Goal: Transaction & Acquisition: Purchase product/service

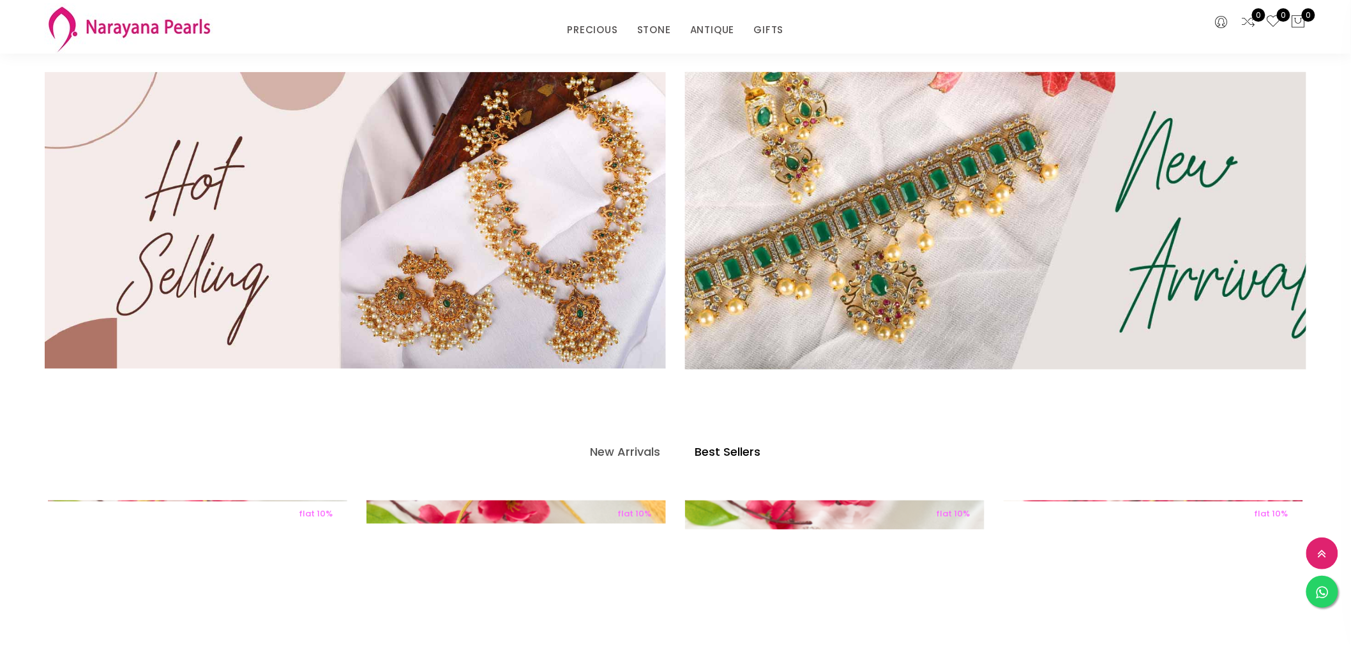
scroll to position [619, 0]
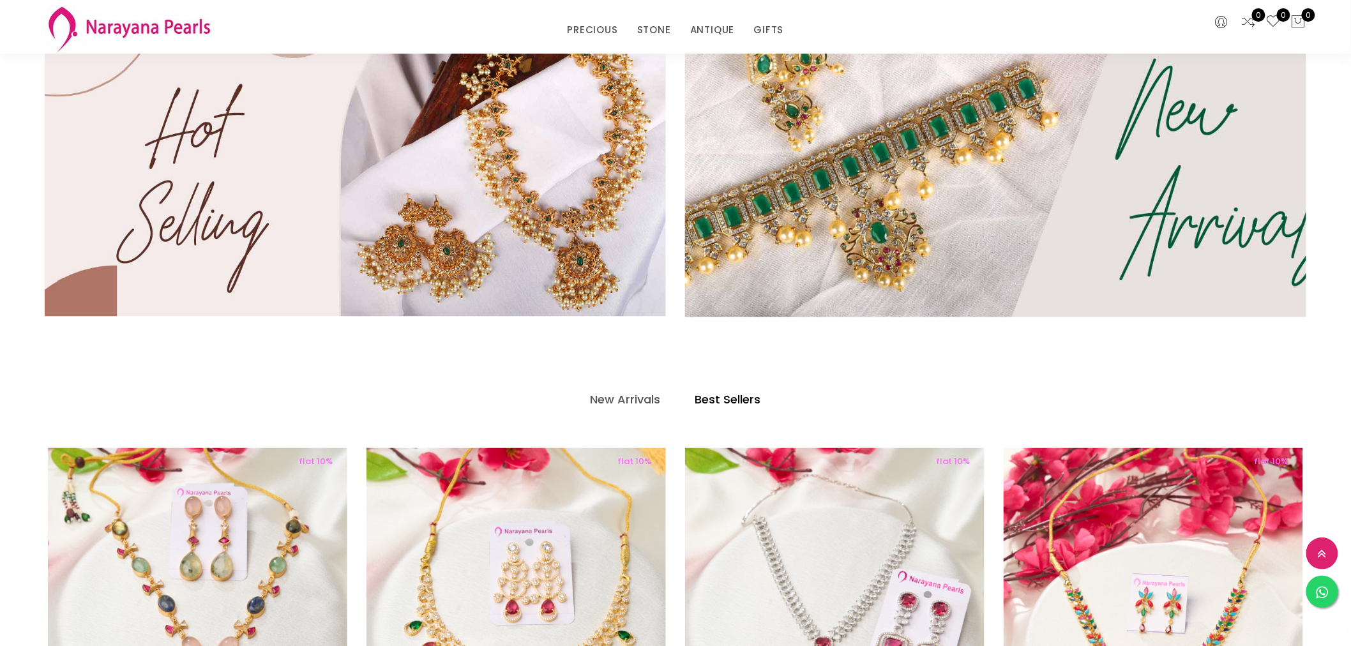
click at [1187, 179] on img at bounding box center [995, 168] width 745 height 357
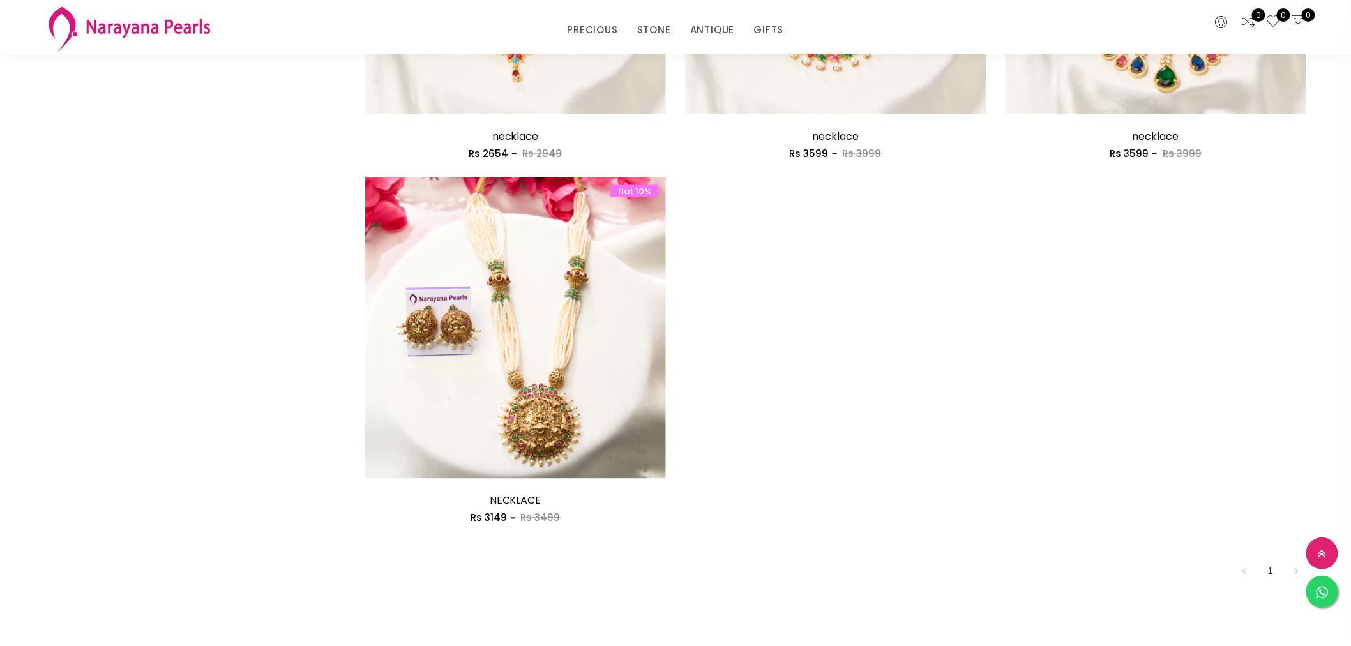
scroll to position [709, 0]
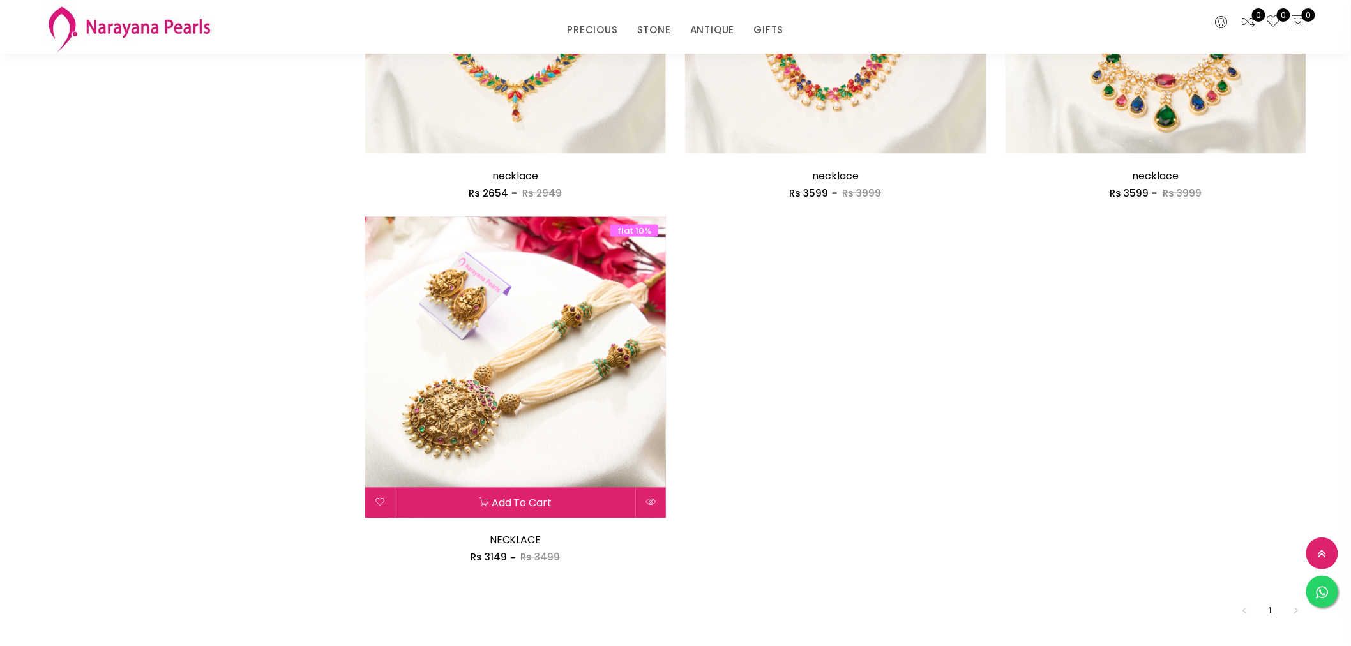
click at [509, 370] on img at bounding box center [515, 367] width 301 height 301
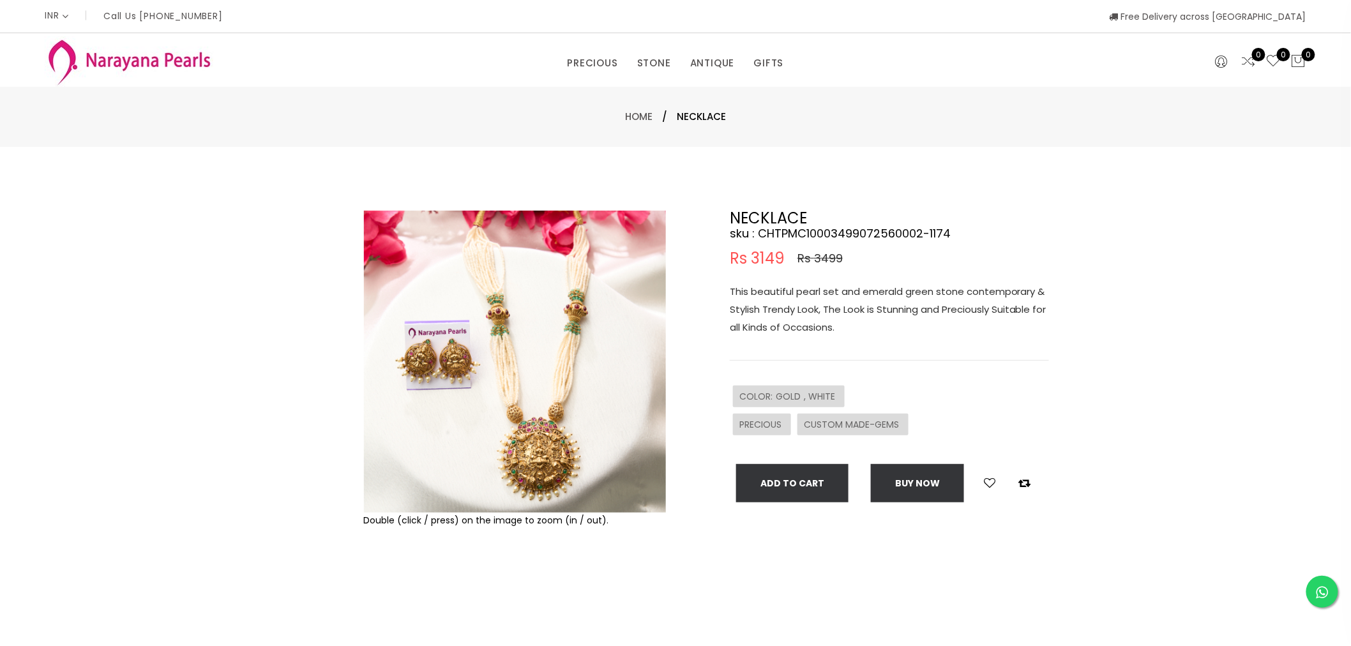
click at [523, 403] on img at bounding box center [515, 362] width 302 height 302
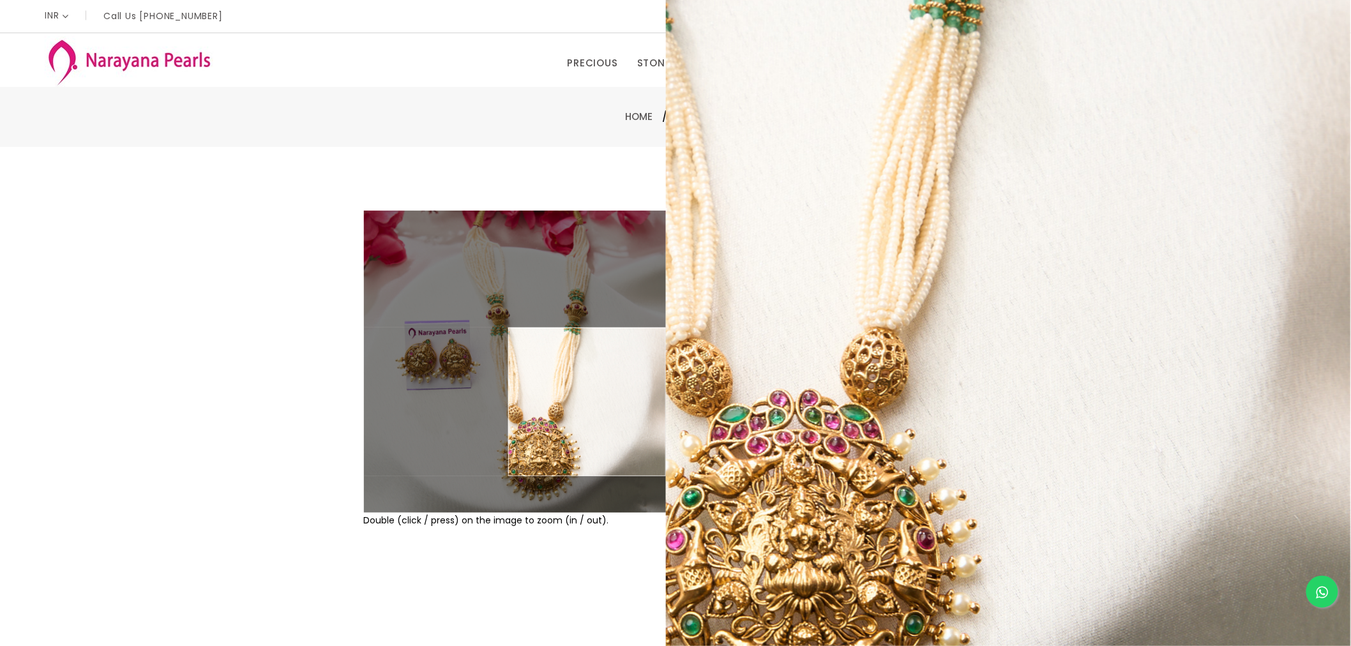
drag, startPoint x: 947, startPoint y: 417, endPoint x: 706, endPoint y: 398, distance: 242.0
click at [706, 398] on div "NECKLACE sku : CHTPMC10003499072560002-1174 Rs 3149 Rs 3499 This beautiful pear…" at bounding box center [866, 412] width 383 height 402
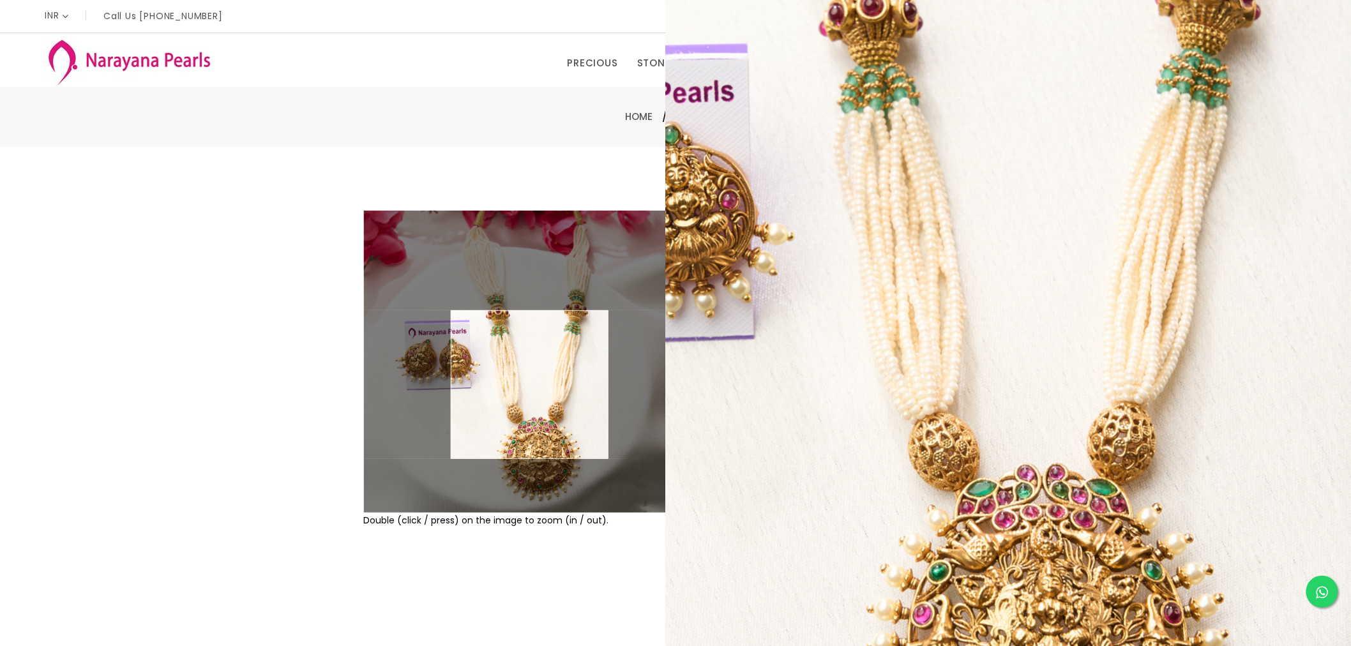
click at [528, 385] on img at bounding box center [515, 362] width 302 height 302
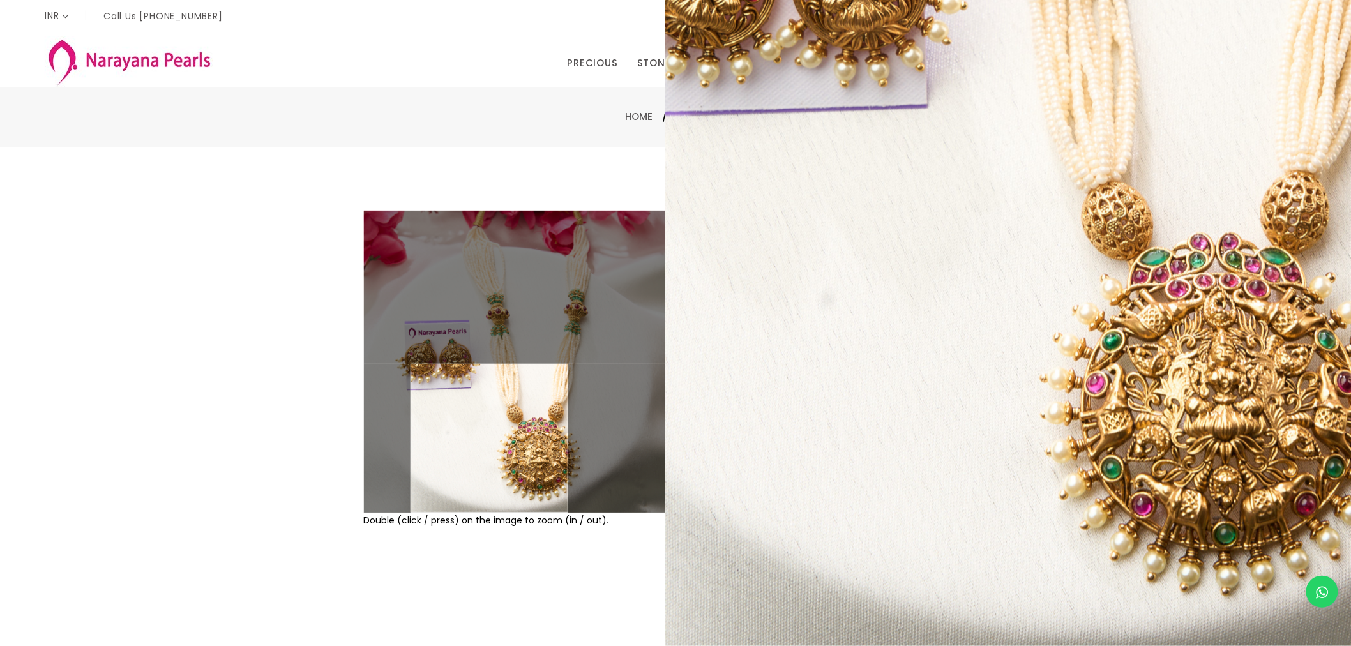
click at [490, 456] on img at bounding box center [515, 362] width 302 height 302
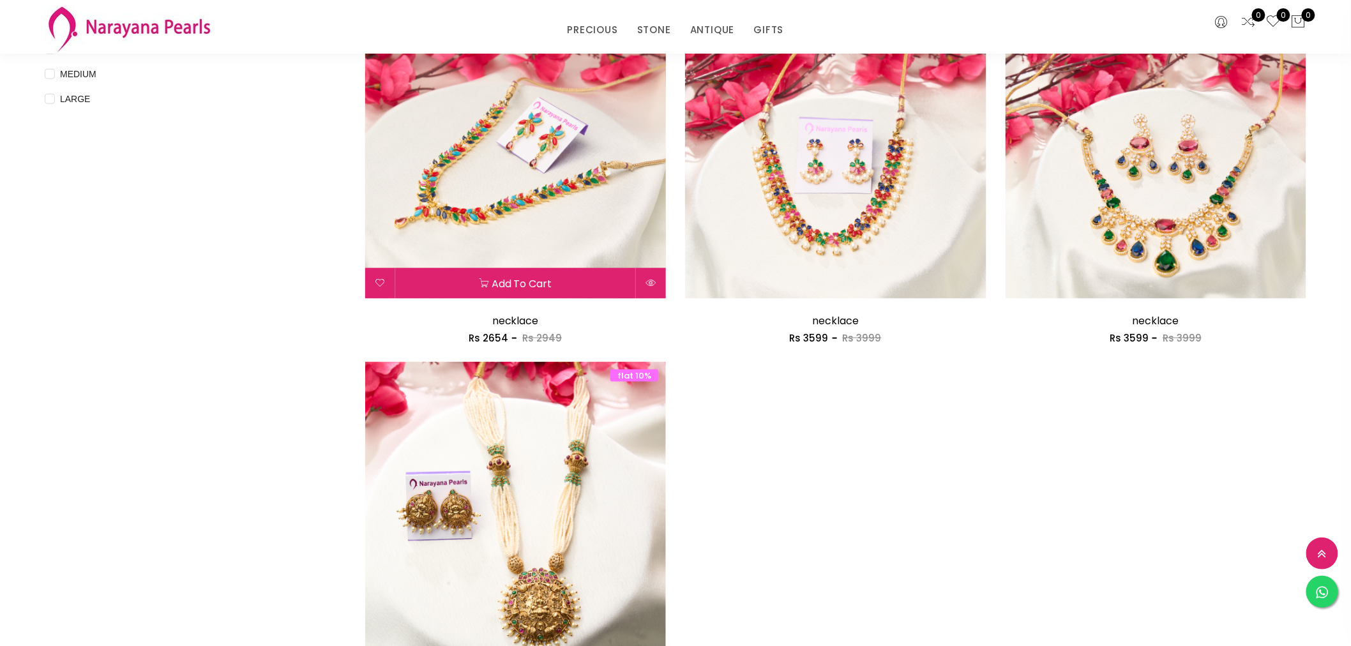
scroll to position [830, 0]
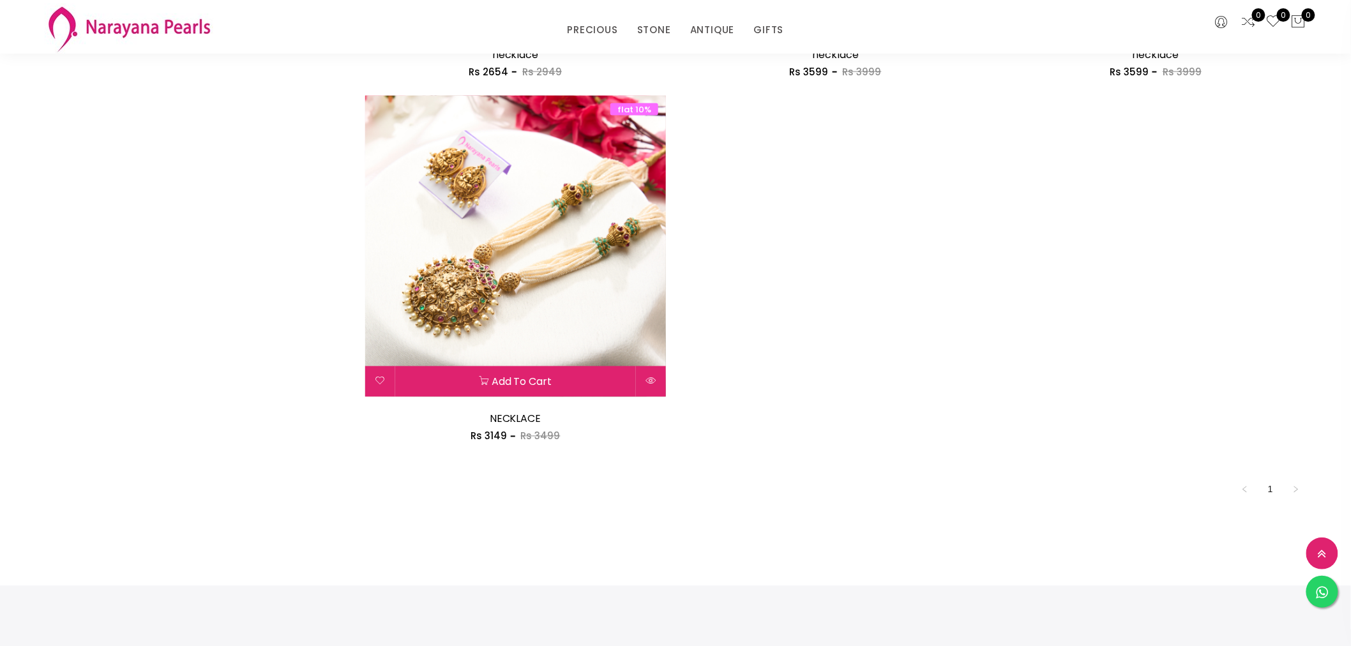
click at [546, 253] on img at bounding box center [515, 246] width 301 height 301
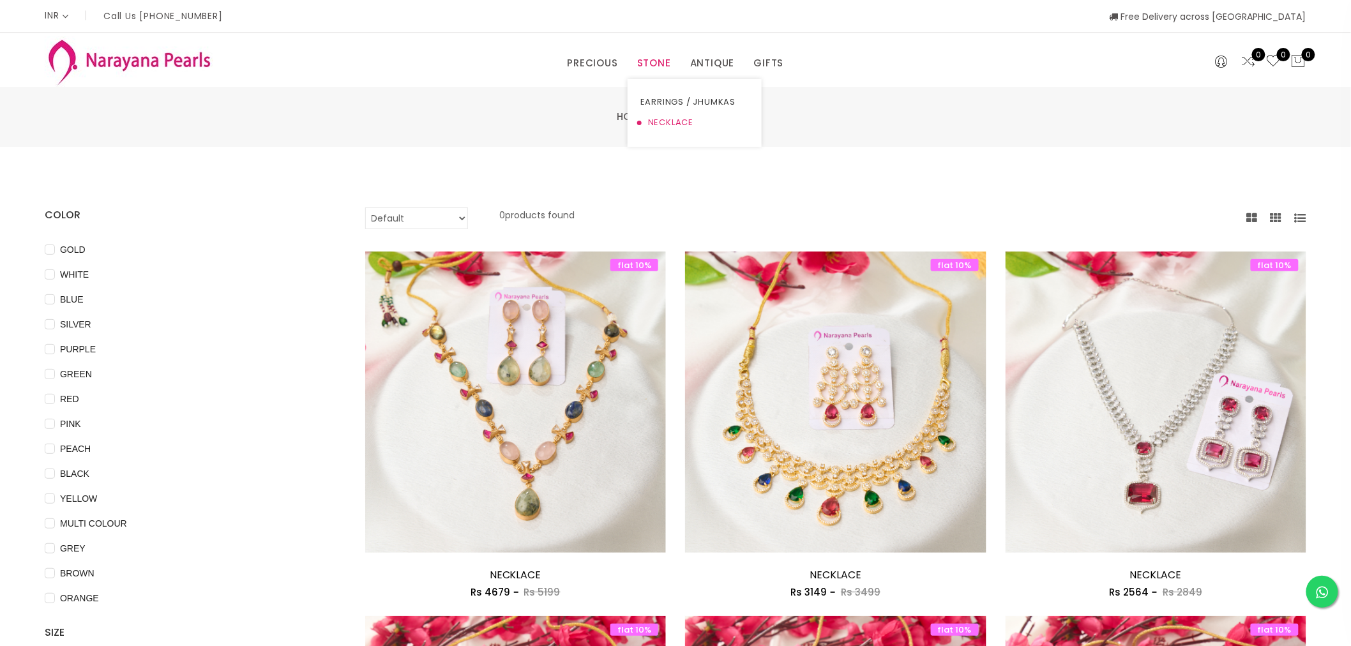
click at [662, 122] on link "NECKLACE" at bounding box center [694, 122] width 109 height 20
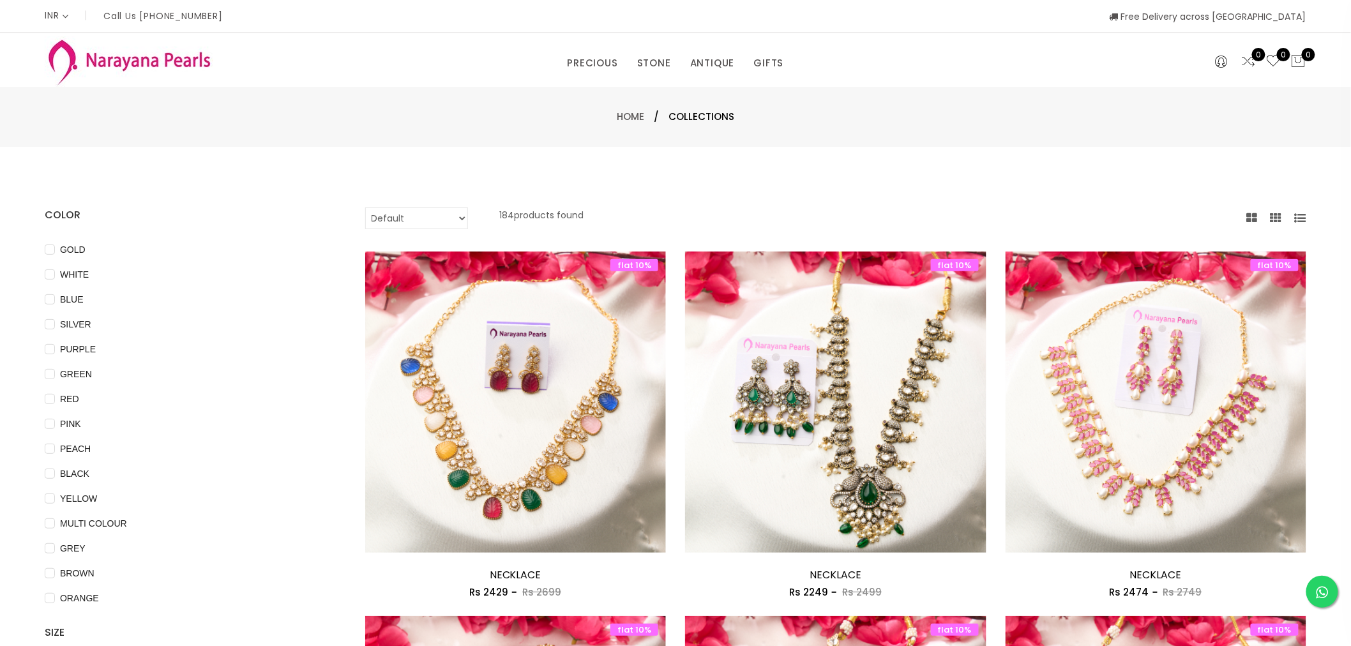
click at [1297, 213] on icon at bounding box center [1299, 218] width 11 height 11
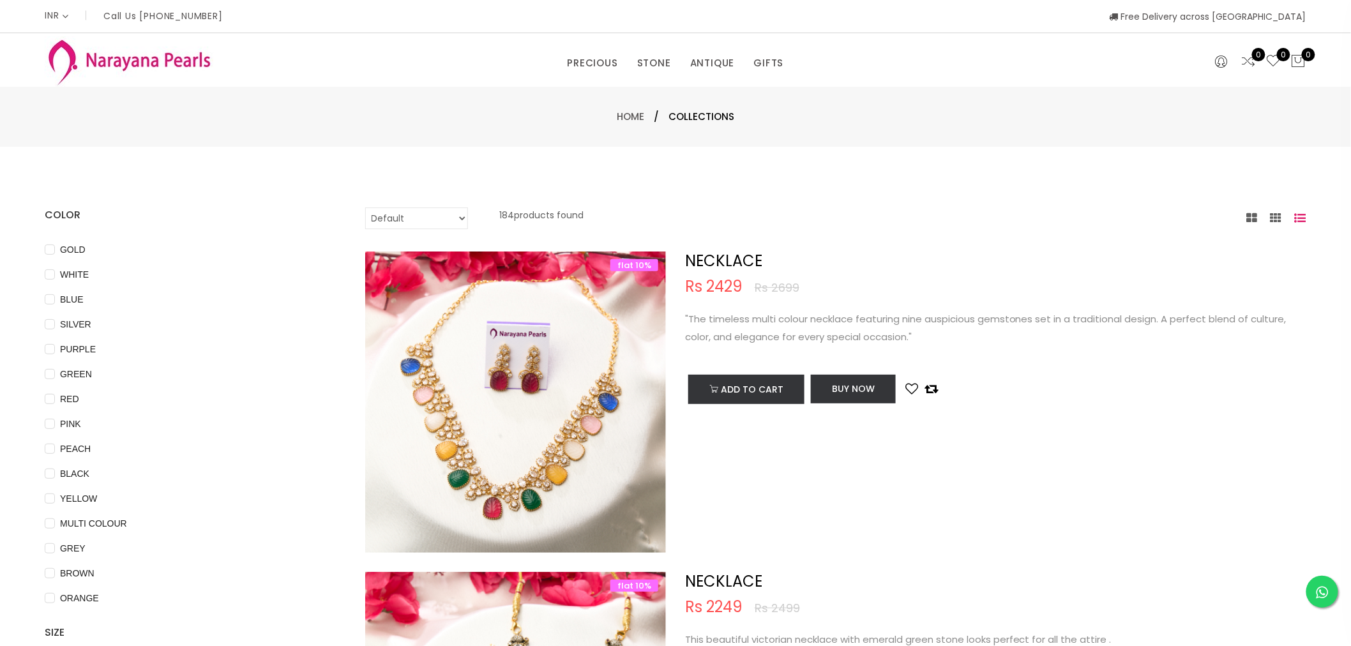
click at [1297, 213] on icon at bounding box center [1299, 218] width 11 height 11
click at [1298, 216] on icon at bounding box center [1299, 218] width 11 height 11
click at [1248, 217] on icon at bounding box center [1252, 218] width 11 height 11
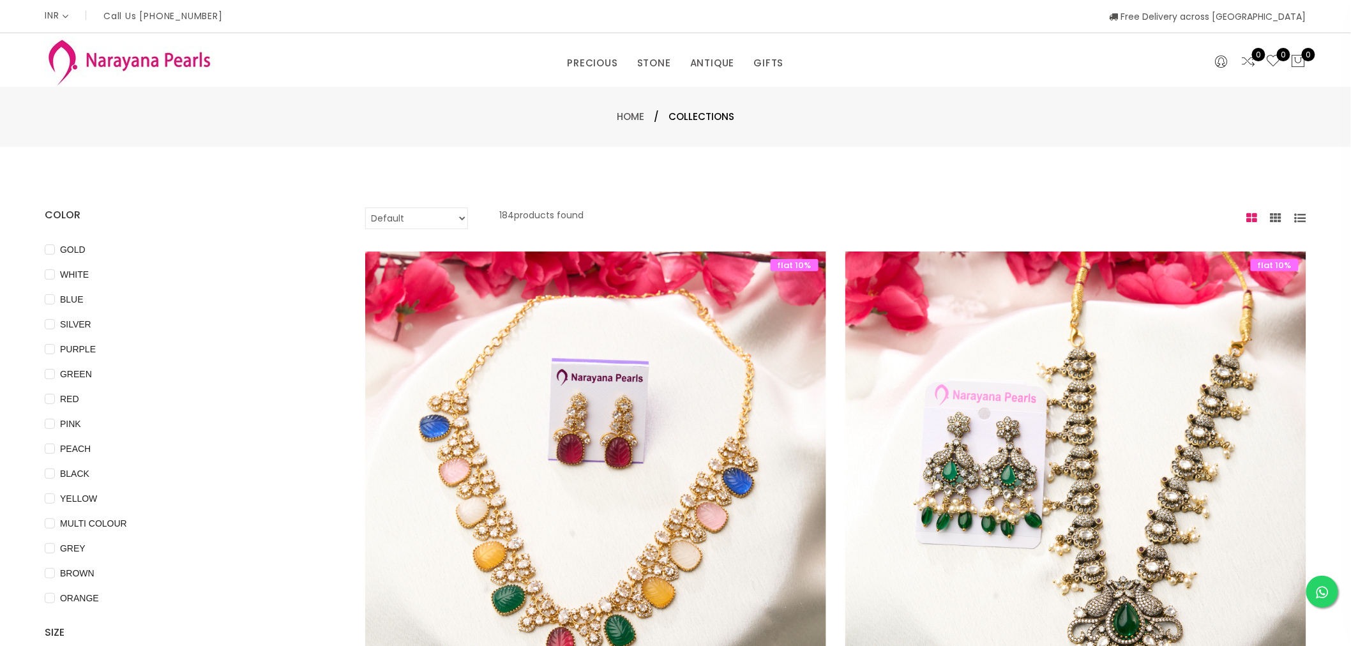
click at [1274, 218] on icon at bounding box center [1275, 218] width 11 height 11
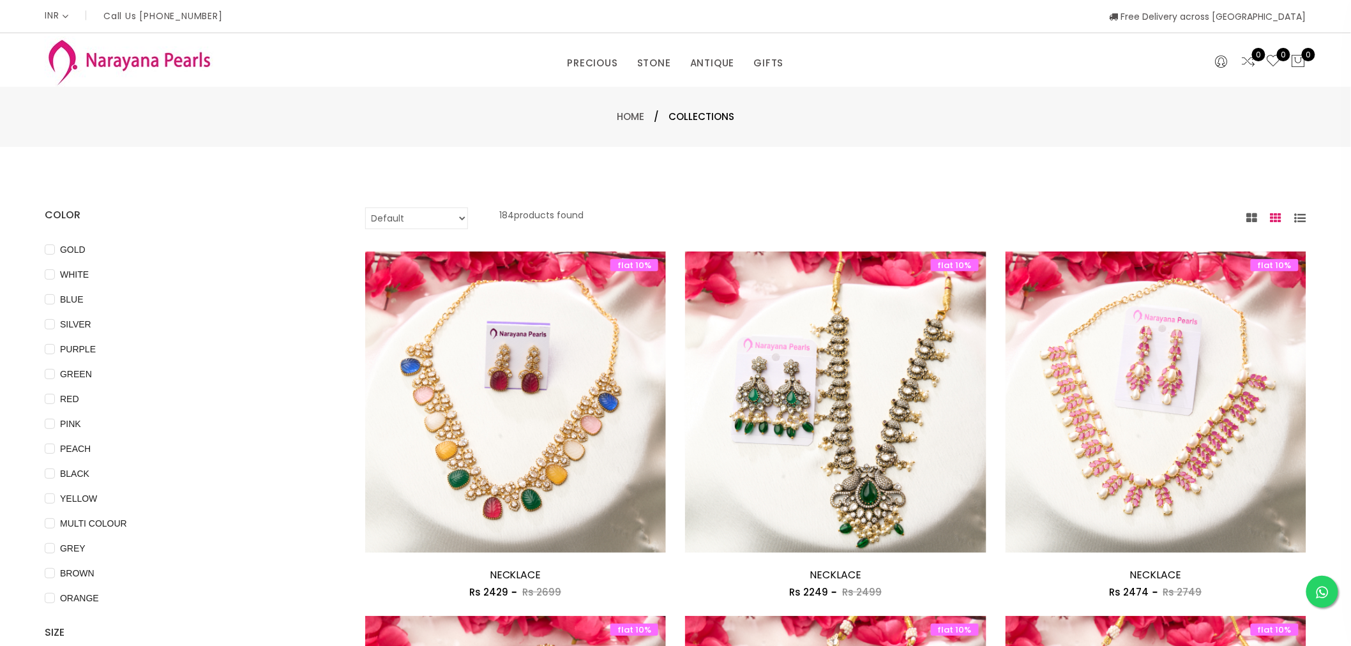
click at [460, 219] on select "Default Price - High to Low Price - Low to High" at bounding box center [416, 218] width 103 height 22
select select "priceHighToLow"
click at [365, 207] on select "Default Price - High to Low Price - Low to High" at bounding box center [416, 218] width 103 height 22
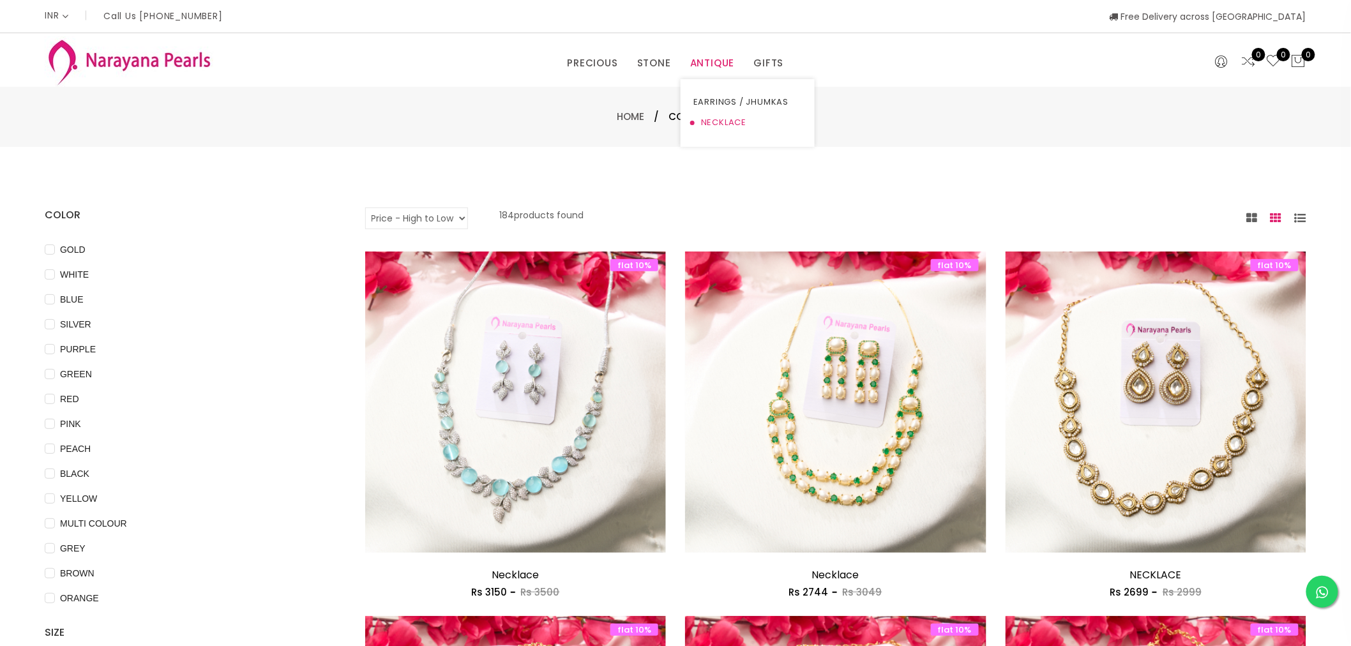
click at [720, 126] on link "NECKLACE" at bounding box center [747, 122] width 109 height 20
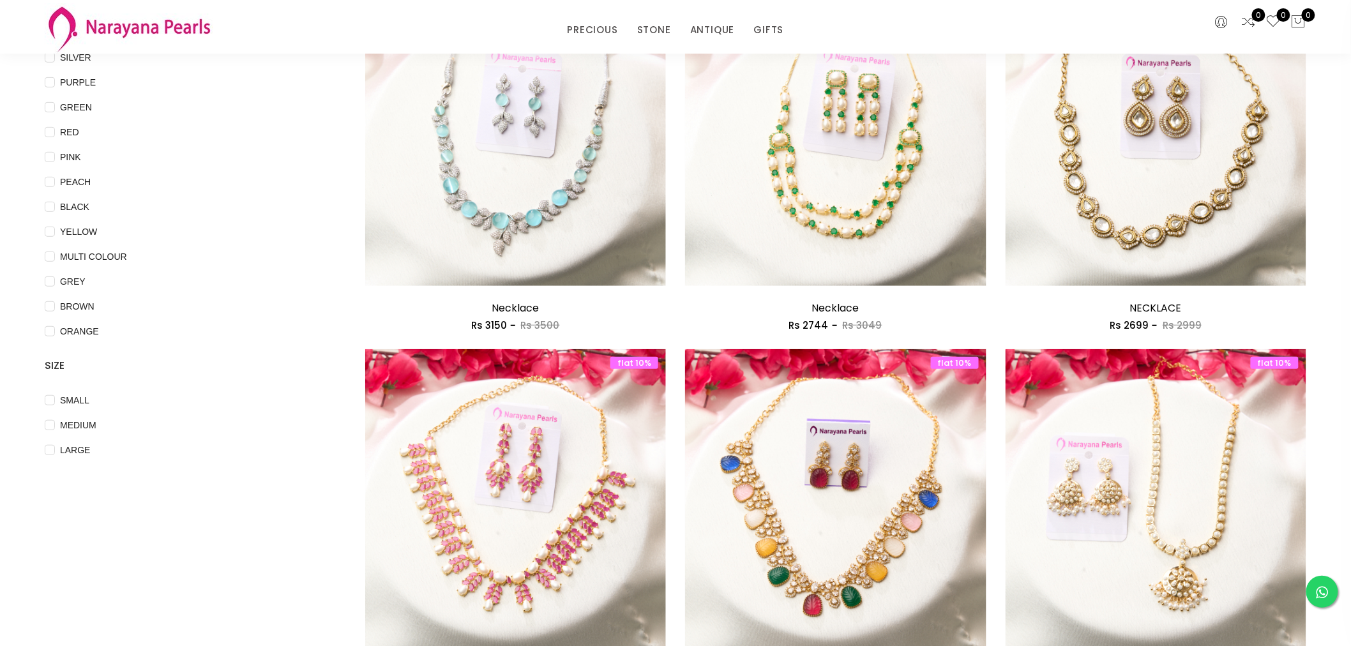
scroll to position [425, 0]
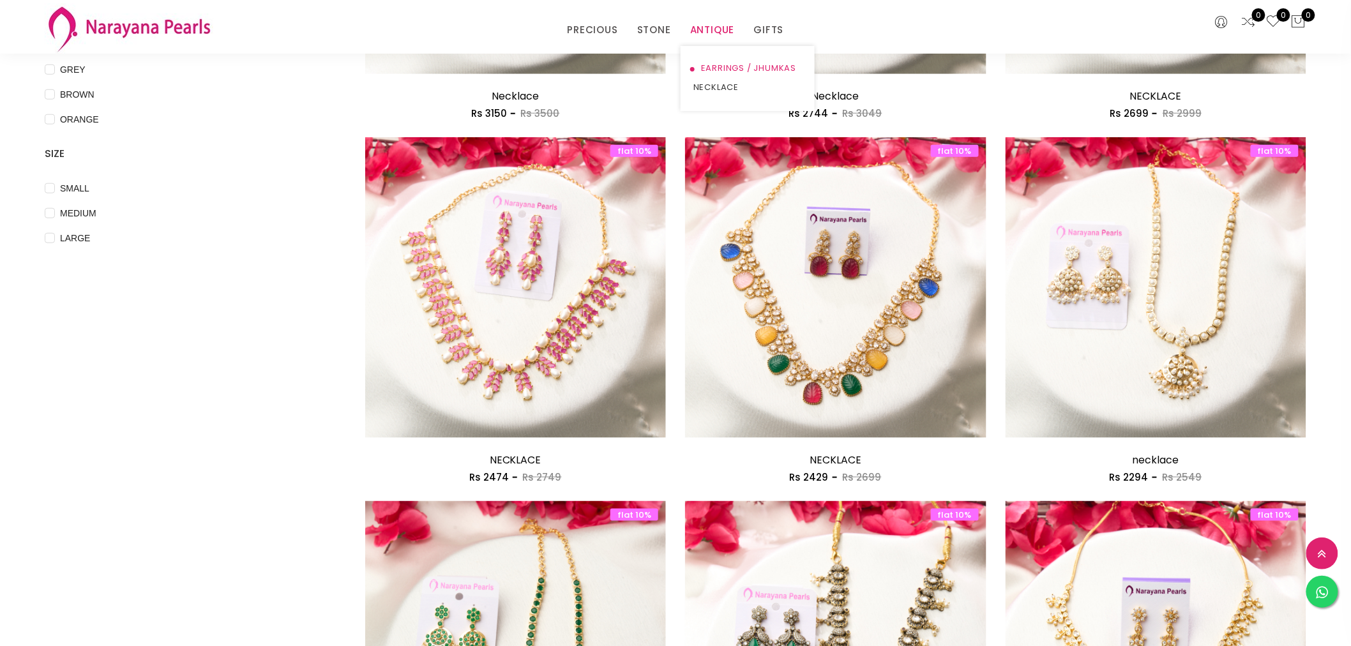
click at [717, 66] on link "EARRINGS / JHUMKAS" at bounding box center [747, 68] width 109 height 19
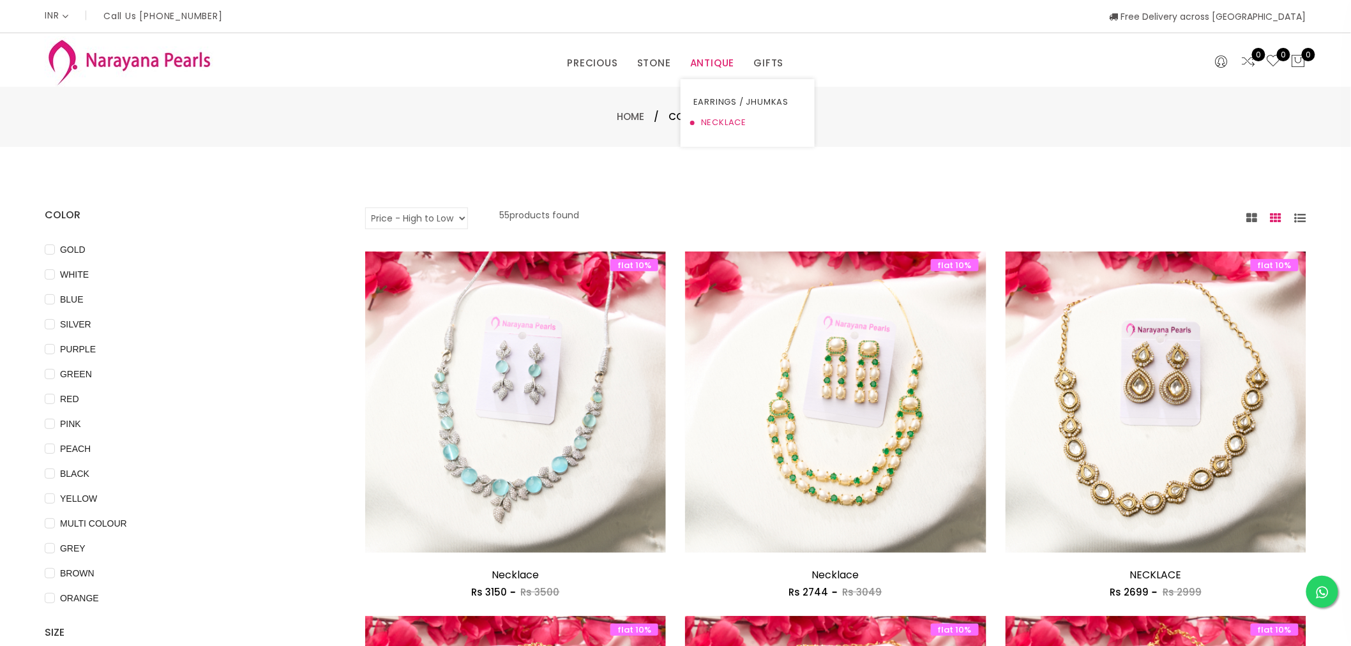
click at [711, 124] on link "NECKLACE" at bounding box center [747, 122] width 109 height 20
click at [761, 65] on link "GIFTS" at bounding box center [769, 63] width 30 height 19
click at [602, 117] on link "PRECIOUS MALA" at bounding box center [624, 122] width 109 height 20
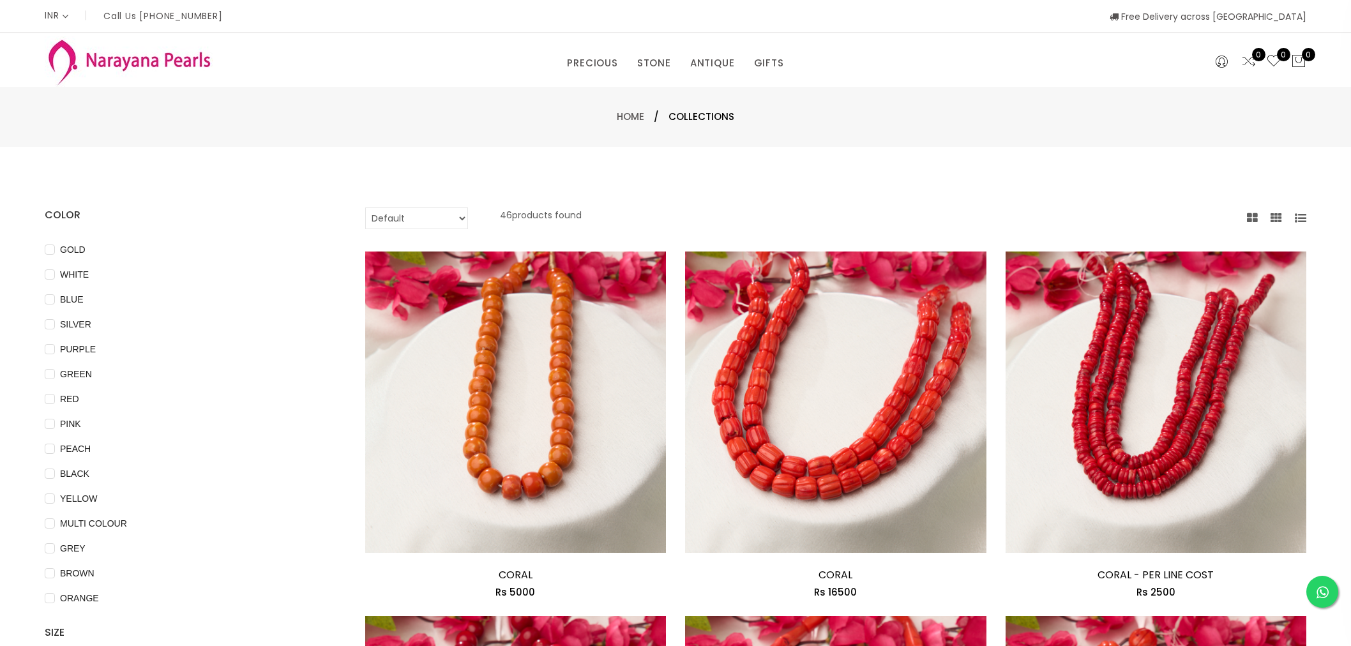
select select "INR"
click at [707, 64] on link "ANTIQUE" at bounding box center [712, 63] width 45 height 19
click at [717, 119] on link "NECKLACE" at bounding box center [747, 122] width 109 height 20
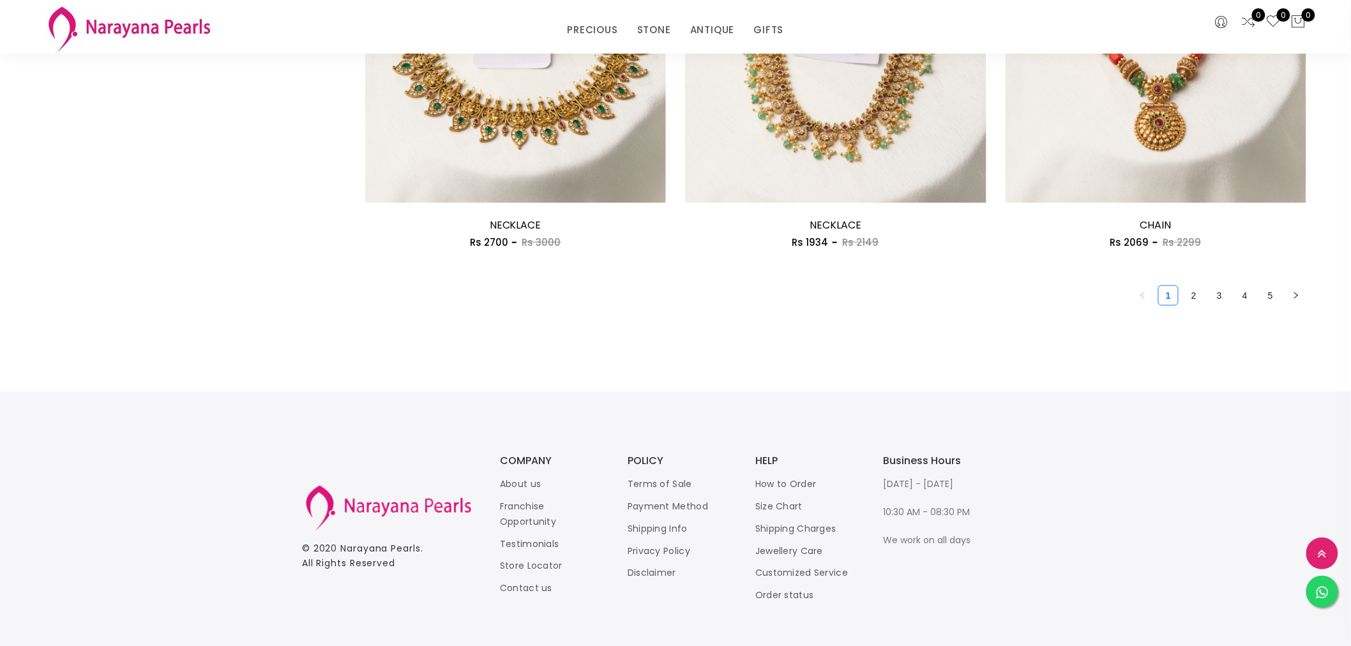
scroll to position [2482, 0]
click at [1195, 296] on link "2" at bounding box center [1193, 294] width 19 height 19
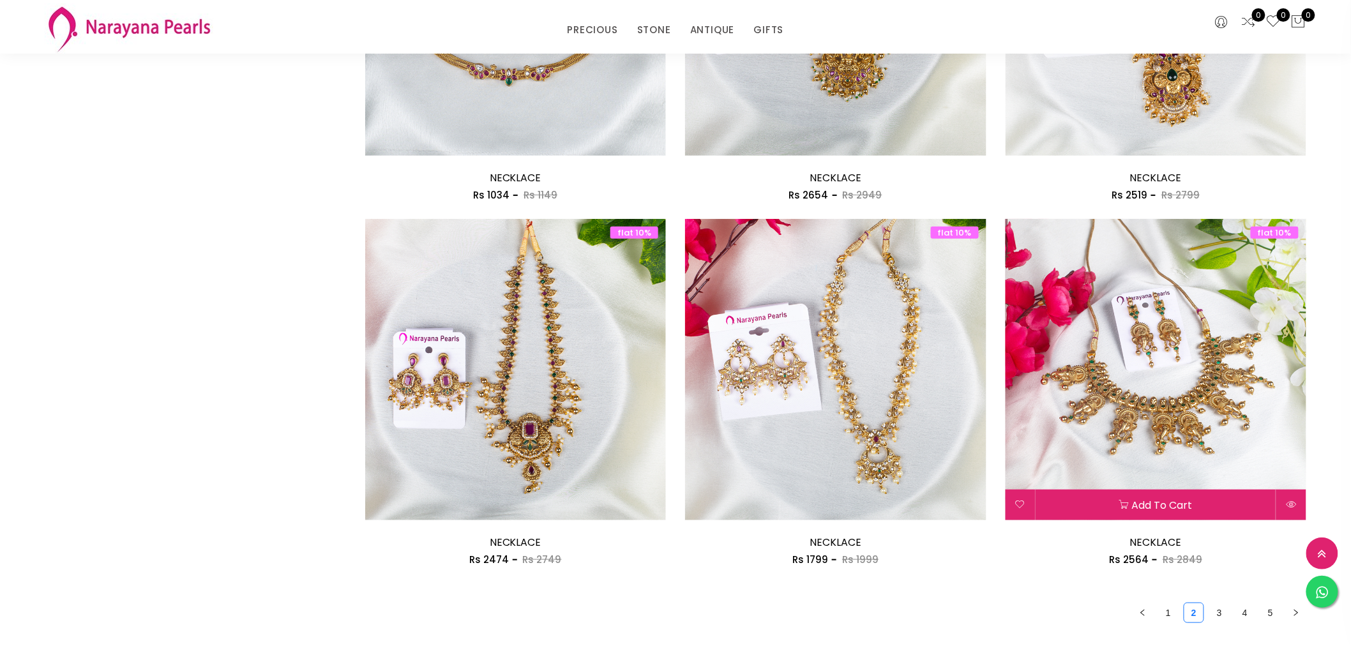
scroll to position [2482, 0]
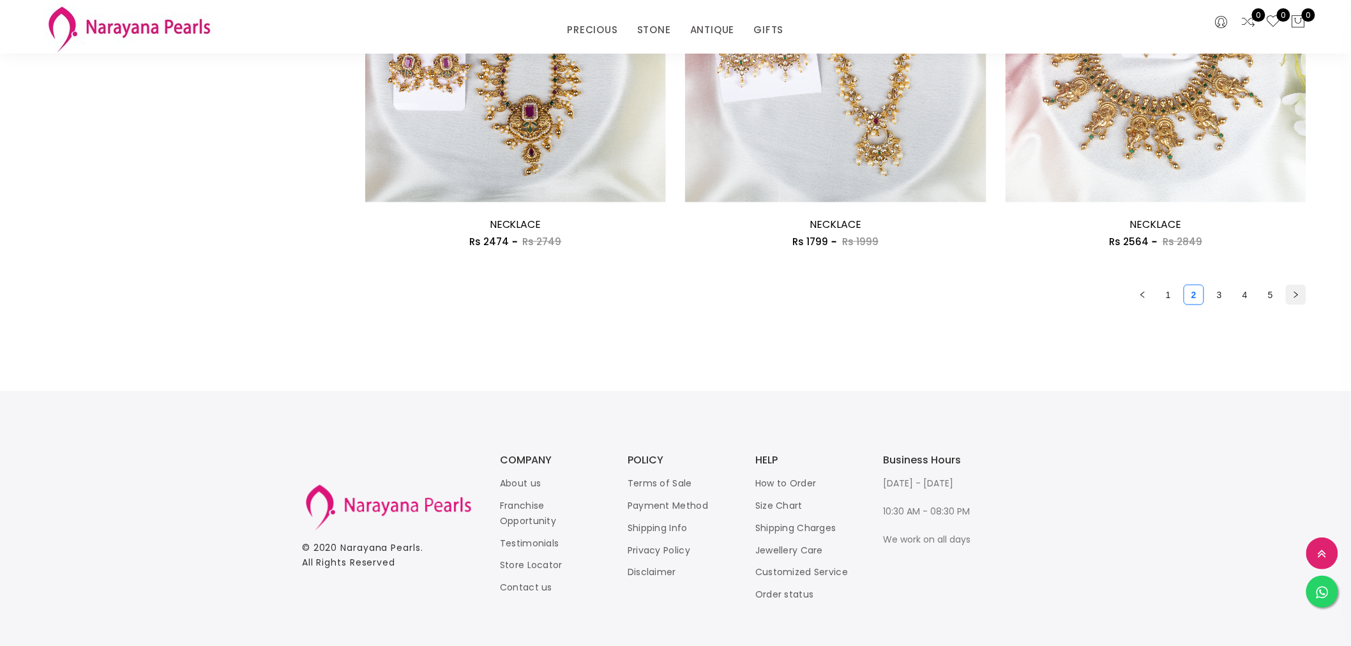
click at [1292, 297] on button "button" at bounding box center [1295, 295] width 20 height 20
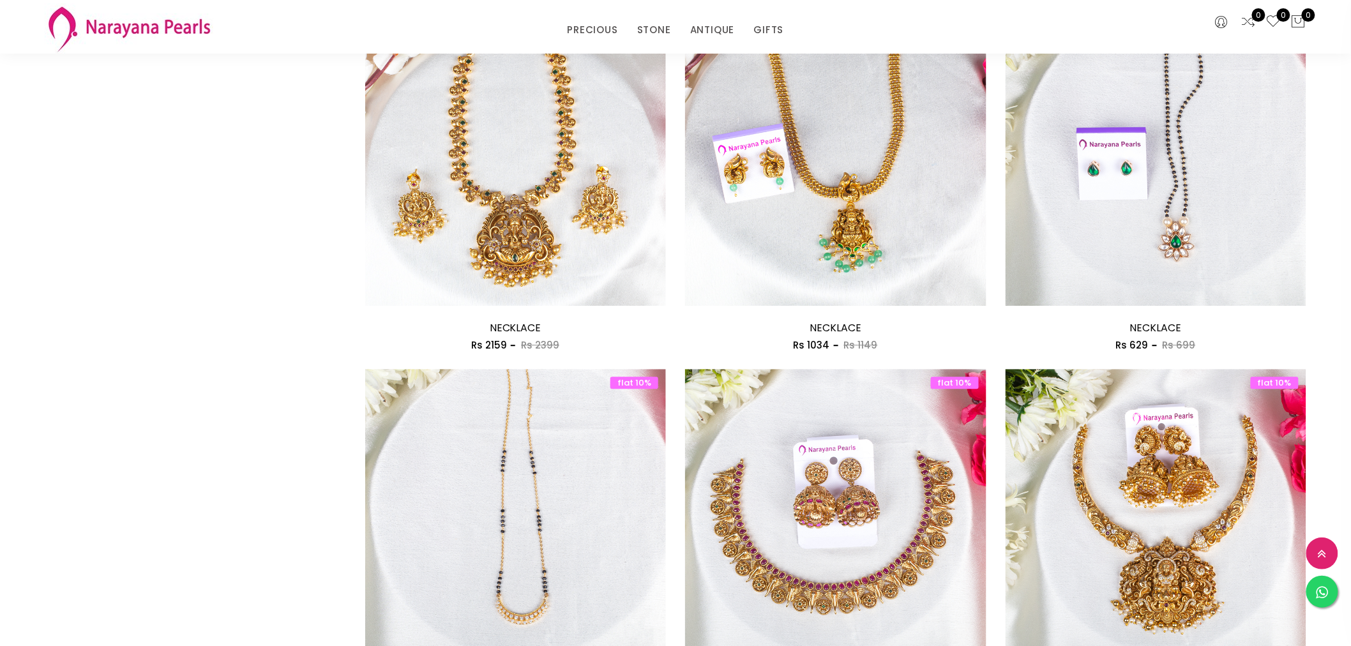
scroll to position [1489, 0]
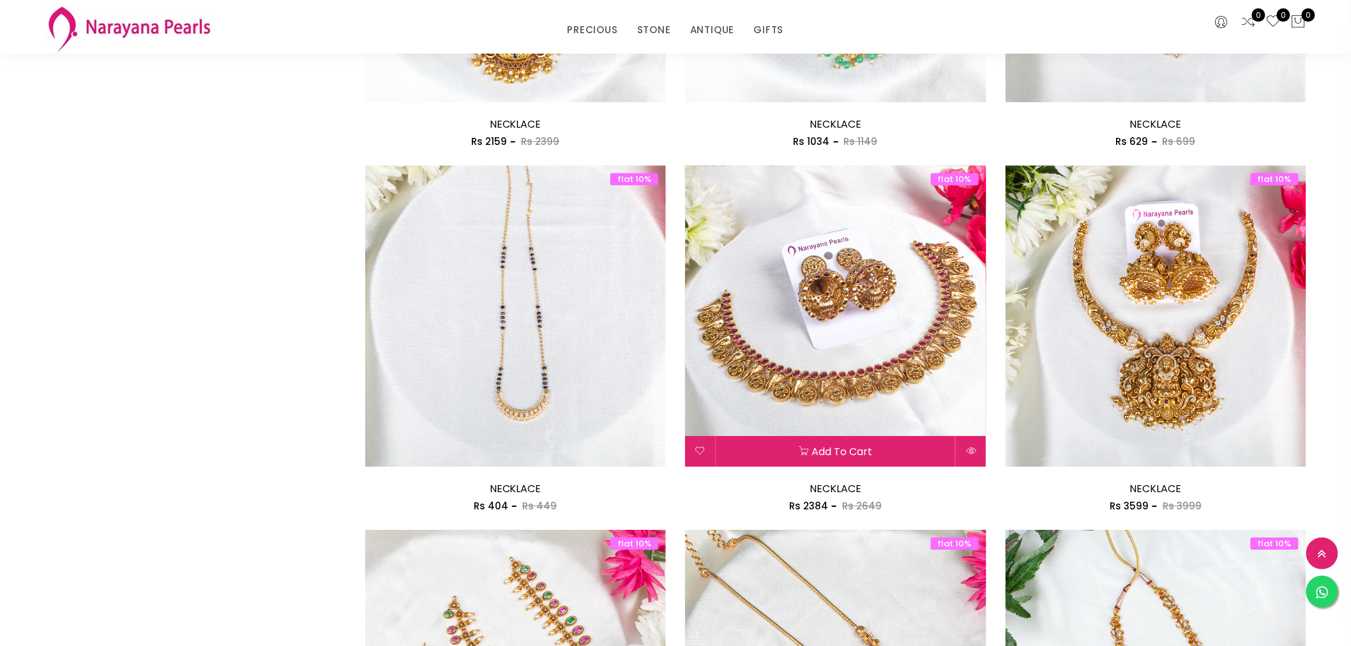
click at [850, 389] on img at bounding box center [835, 315] width 301 height 301
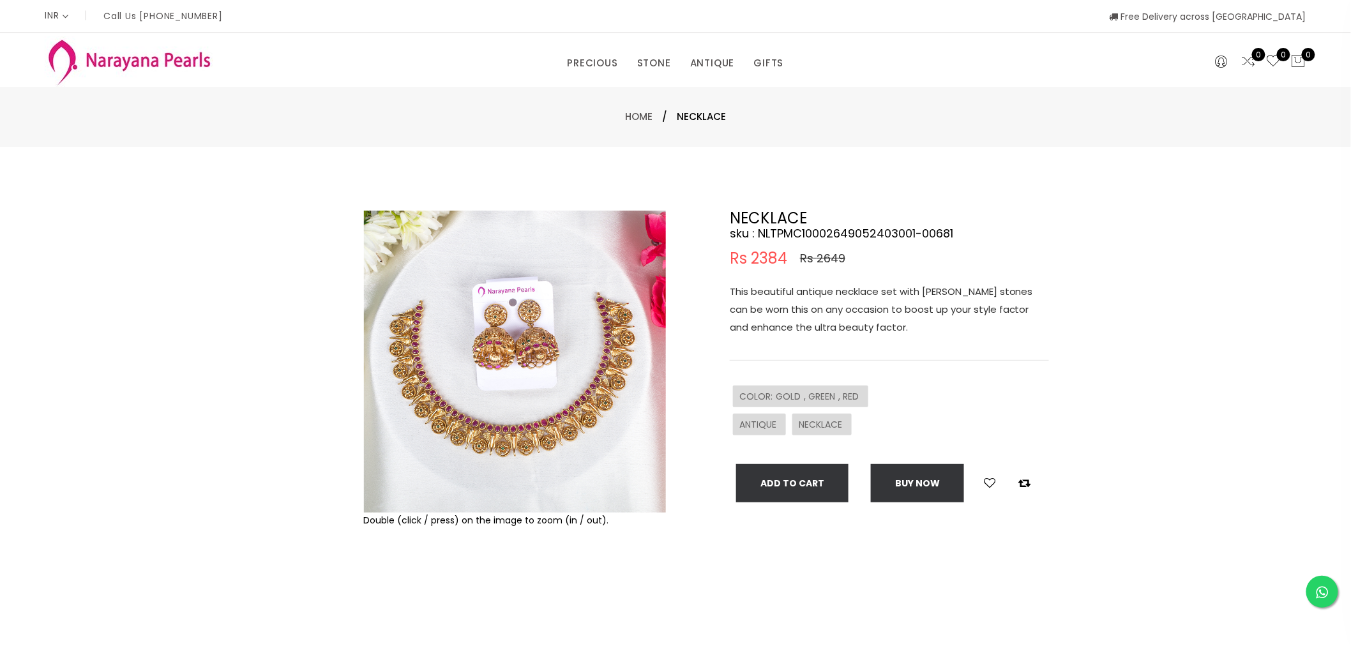
click at [504, 356] on img at bounding box center [515, 362] width 302 height 302
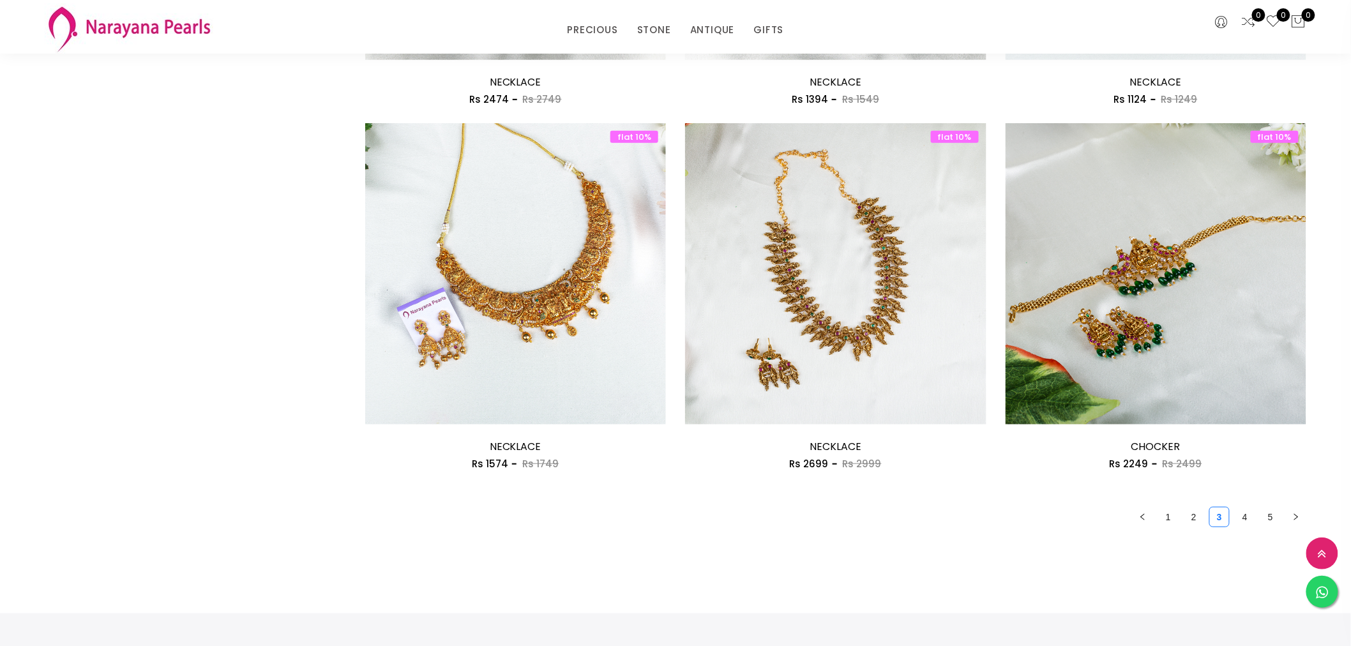
scroll to position [2390, 0]
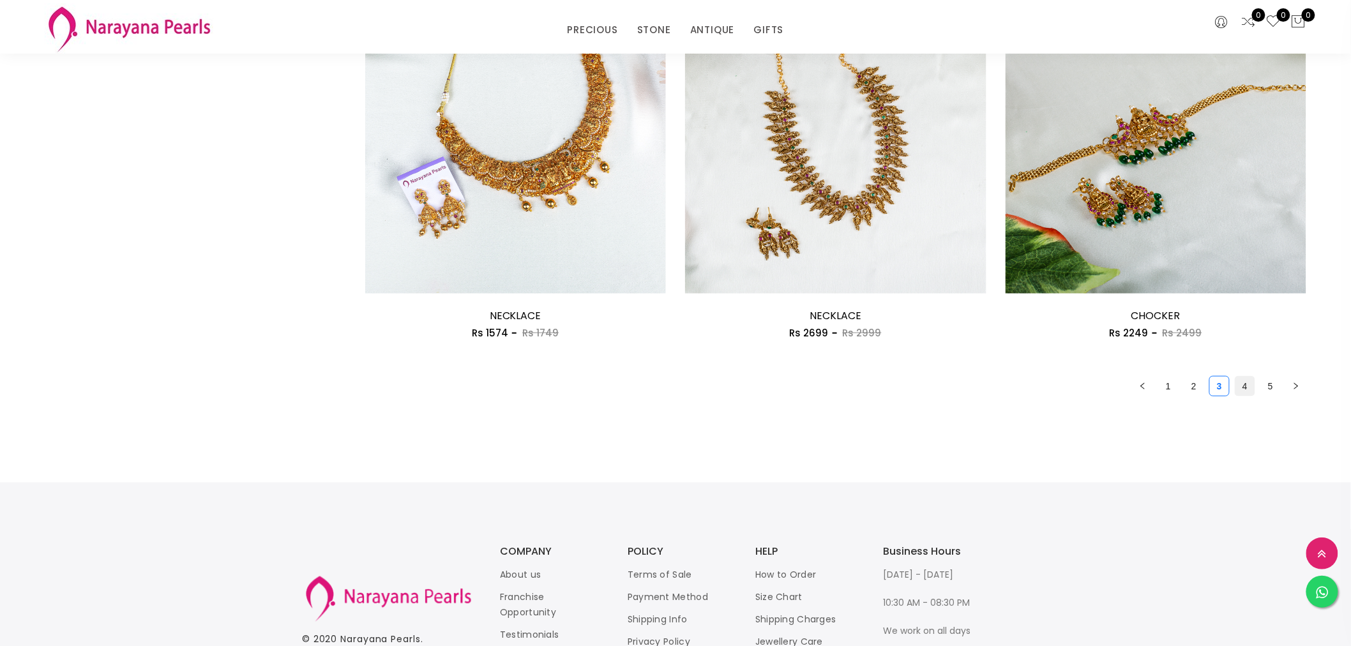
click at [1243, 385] on link "4" at bounding box center [1244, 386] width 19 height 19
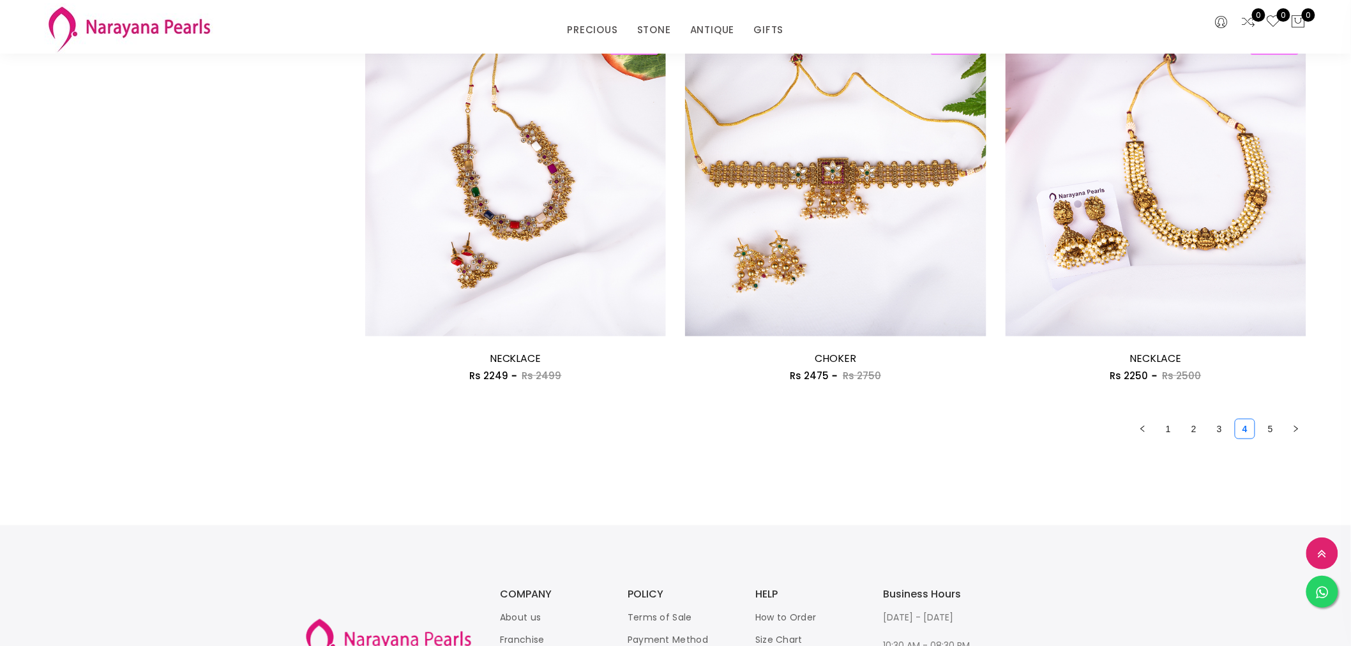
scroll to position [2500, 0]
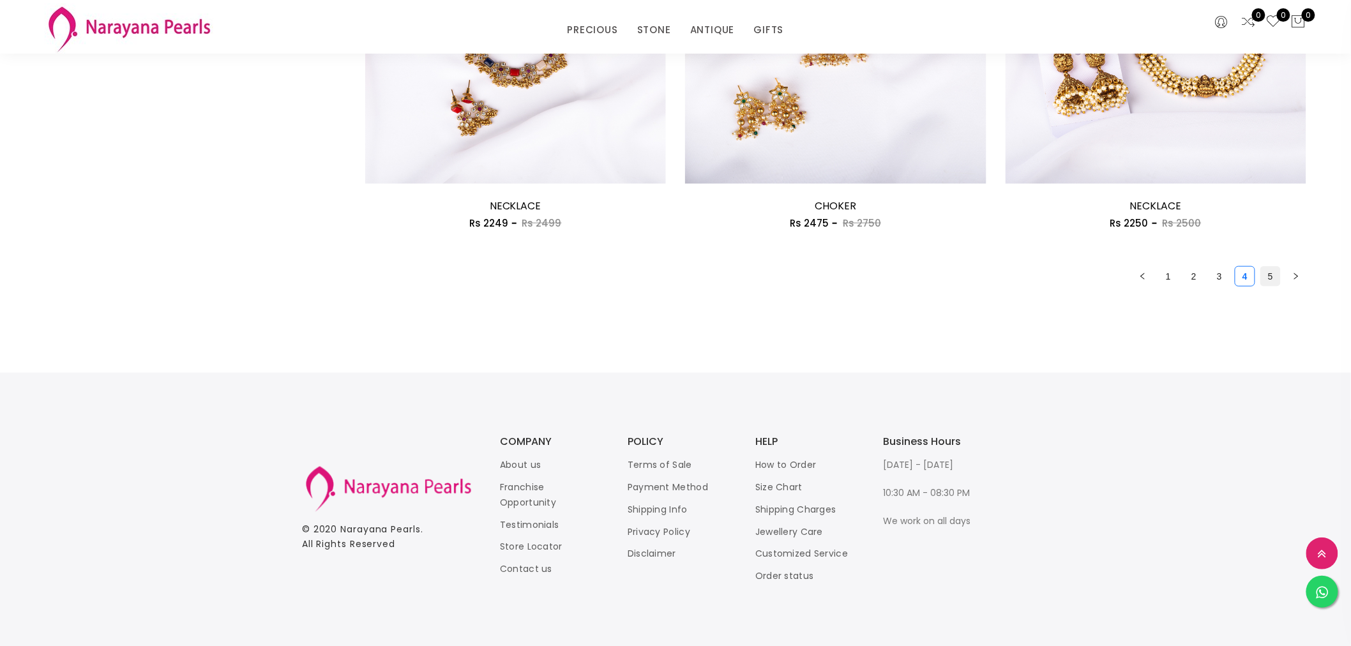
click at [1274, 280] on link "5" at bounding box center [1270, 276] width 19 height 19
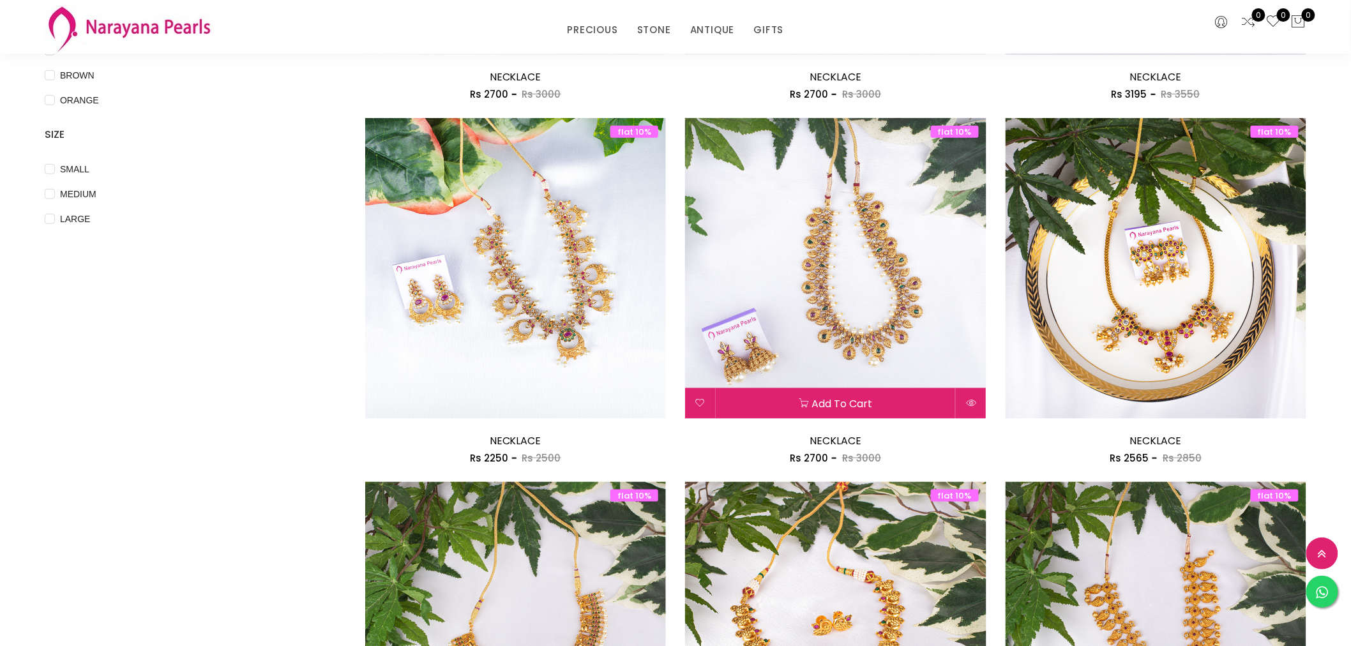
scroll to position [283, 0]
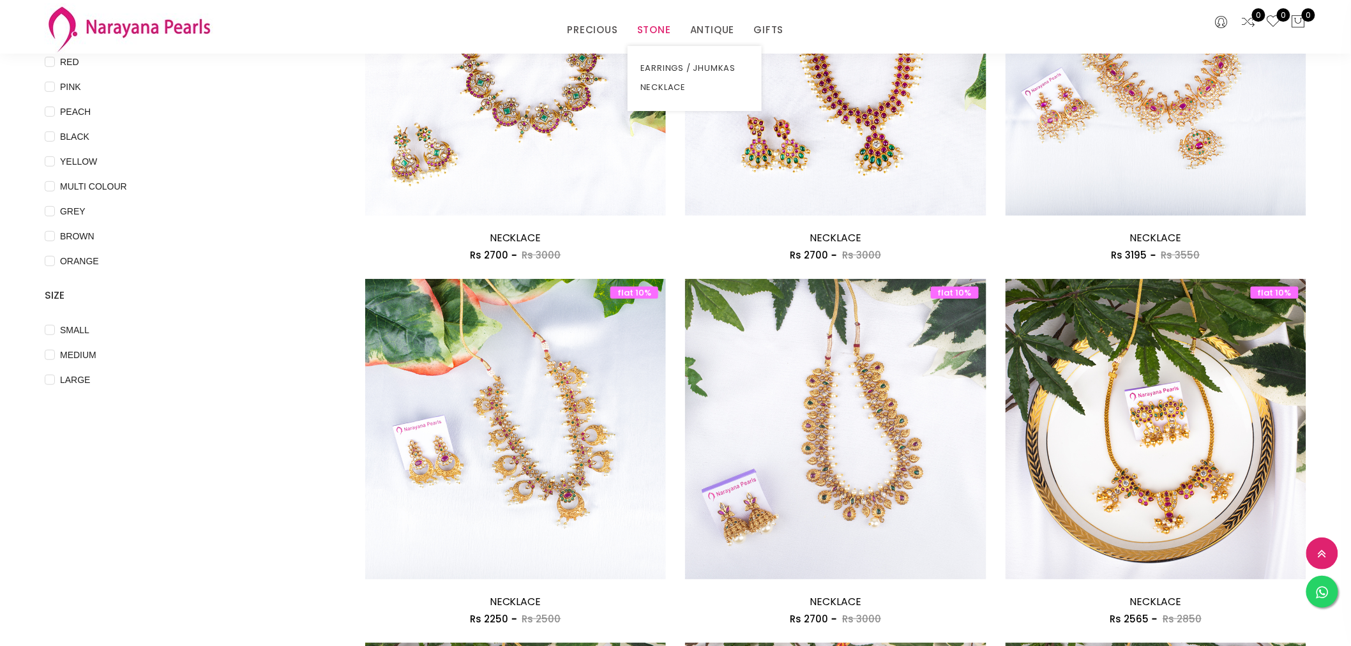
drag, startPoint x: 652, startPoint y: 43, endPoint x: 654, endPoint y: 56, distance: 12.9
click at [654, 54] on div "PRECIOUS CUSTOM MADE-GEMS PRECIOUS MALA STONE EARRINGS / JHUMKAS NECKLACE ANTIQ…" at bounding box center [675, 27] width 1280 height 54
click at [653, 85] on link "NECKLACE" at bounding box center [694, 87] width 109 height 19
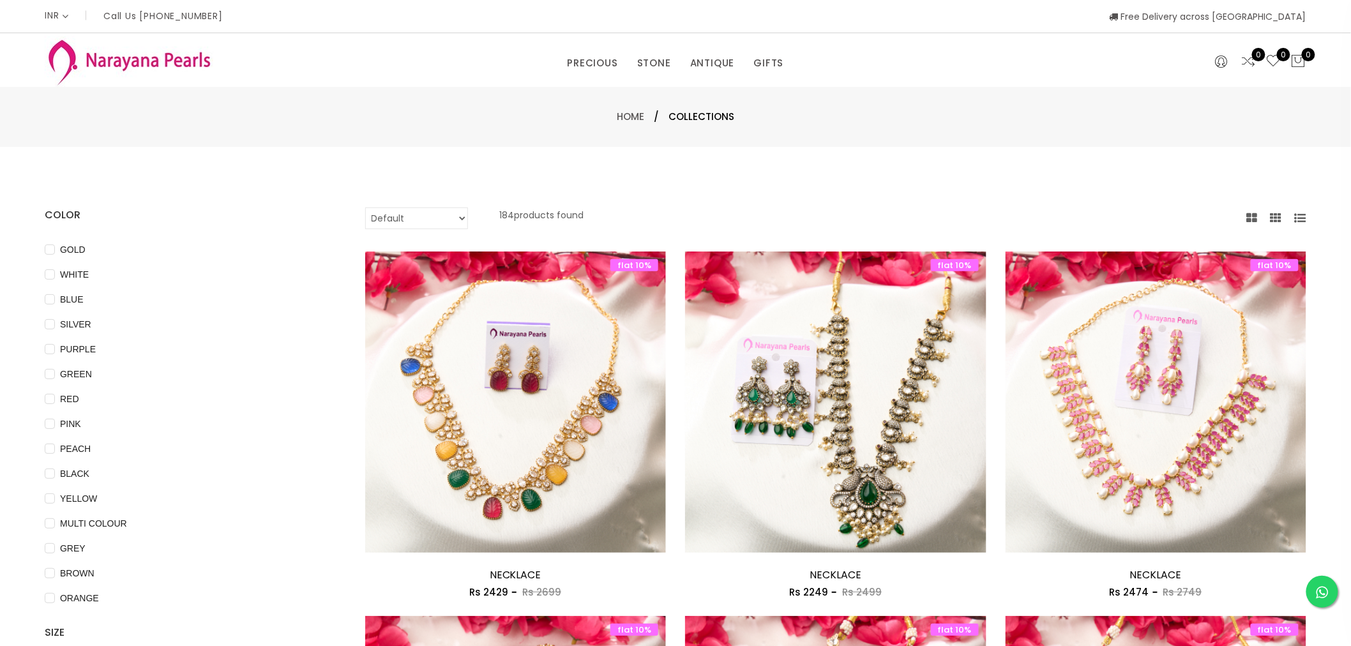
click at [464, 216] on select "Default Price - High to Low Price - Low to High" at bounding box center [416, 218] width 103 height 22
select select "priceHighToLow"
click at [365, 207] on select "Default Price - High to Low Price - Low to High" at bounding box center [416, 218] width 103 height 22
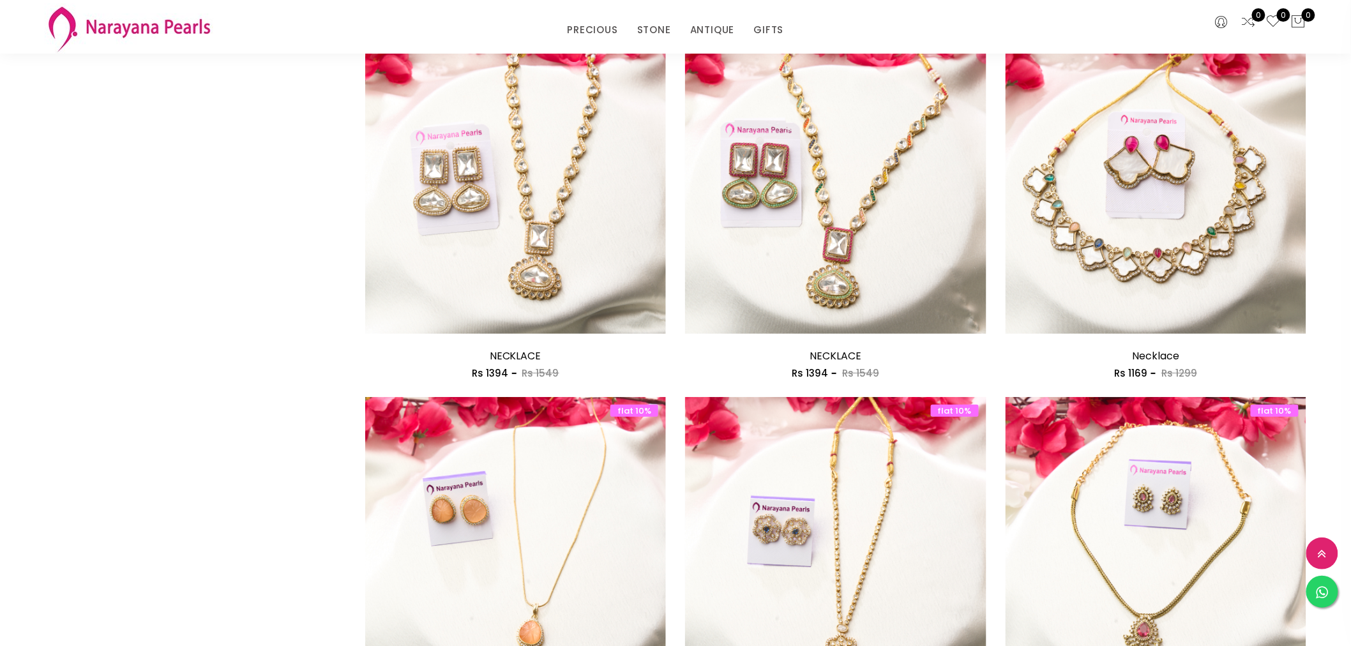
scroll to position [2411, 0]
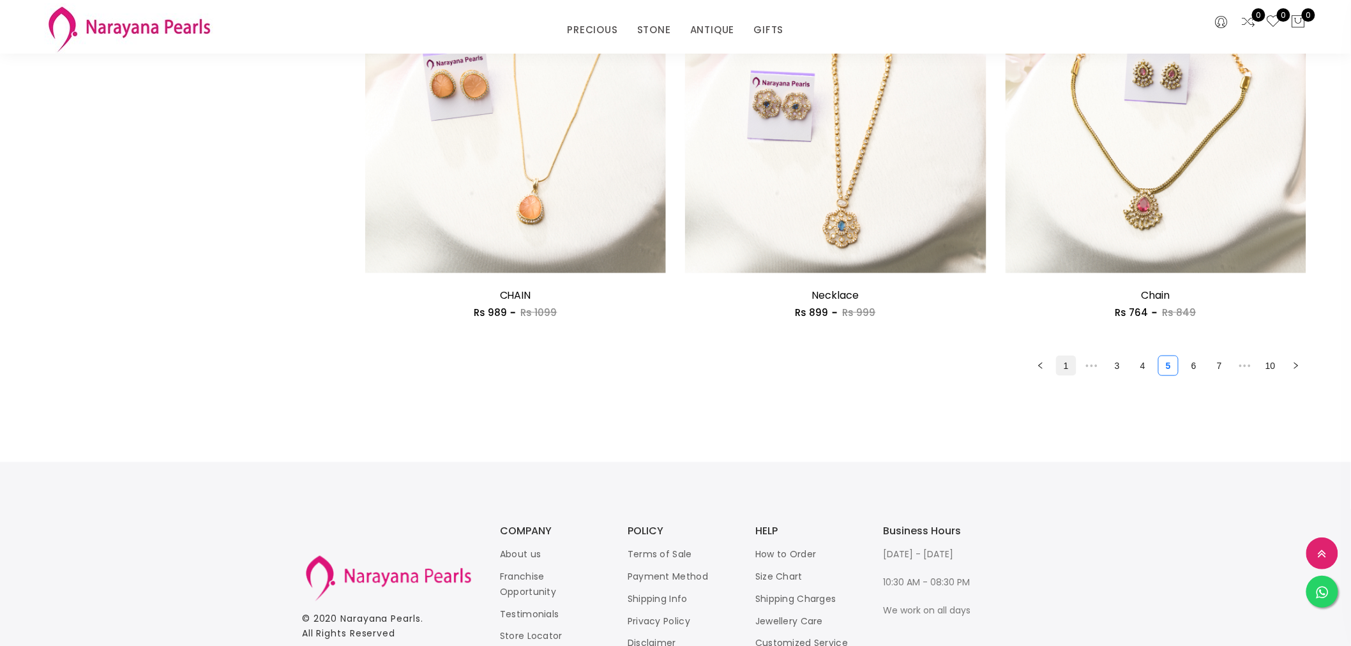
click at [1071, 369] on link "1" at bounding box center [1065, 365] width 19 height 19
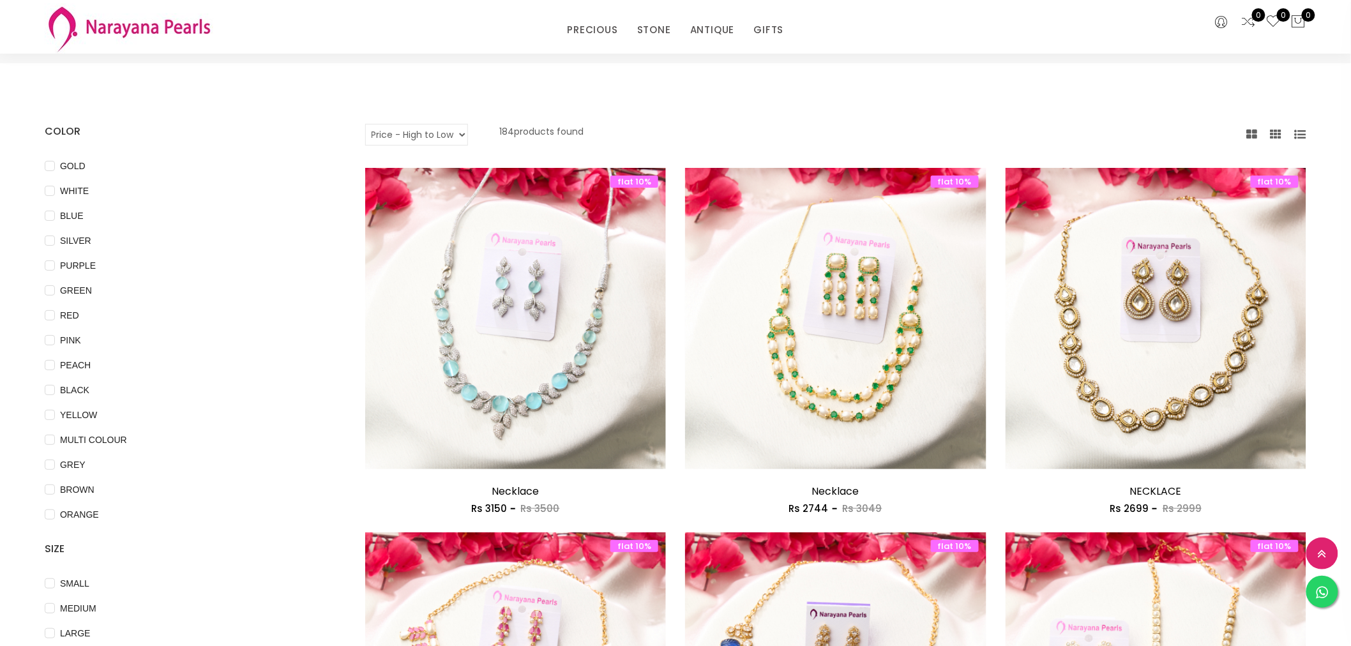
scroll to position [0, 0]
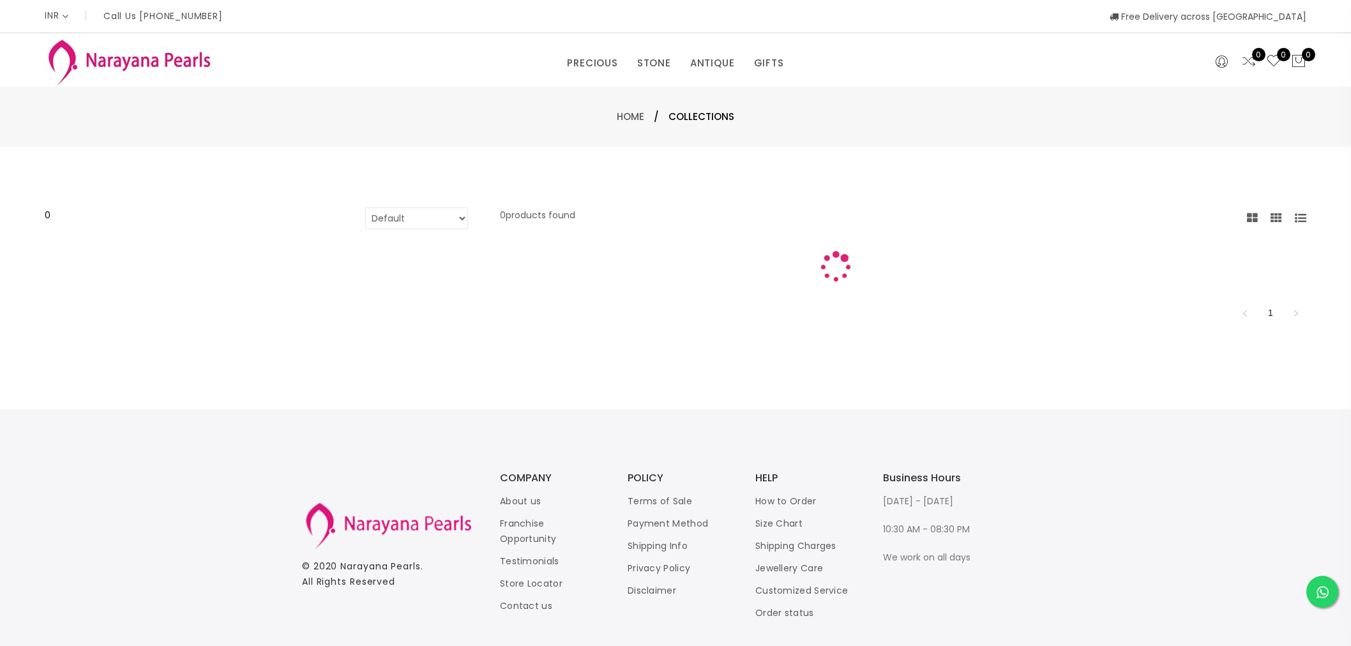
select select "INR"
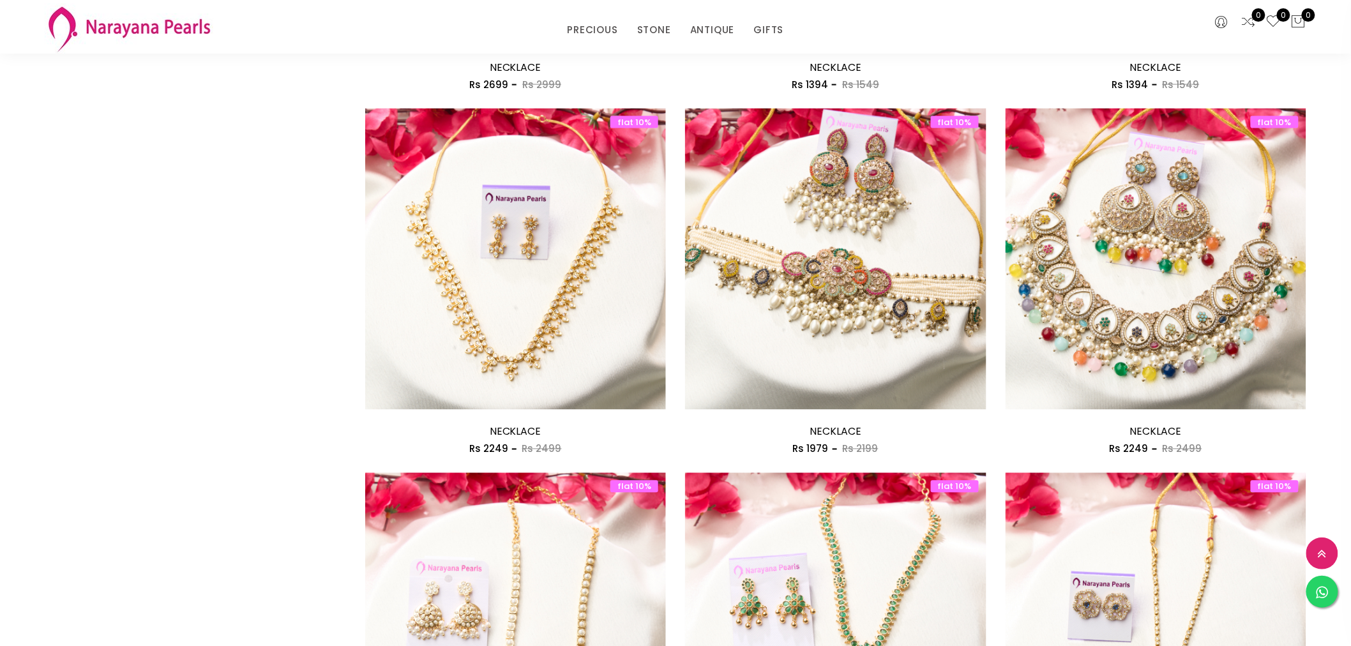
scroll to position [656, 0]
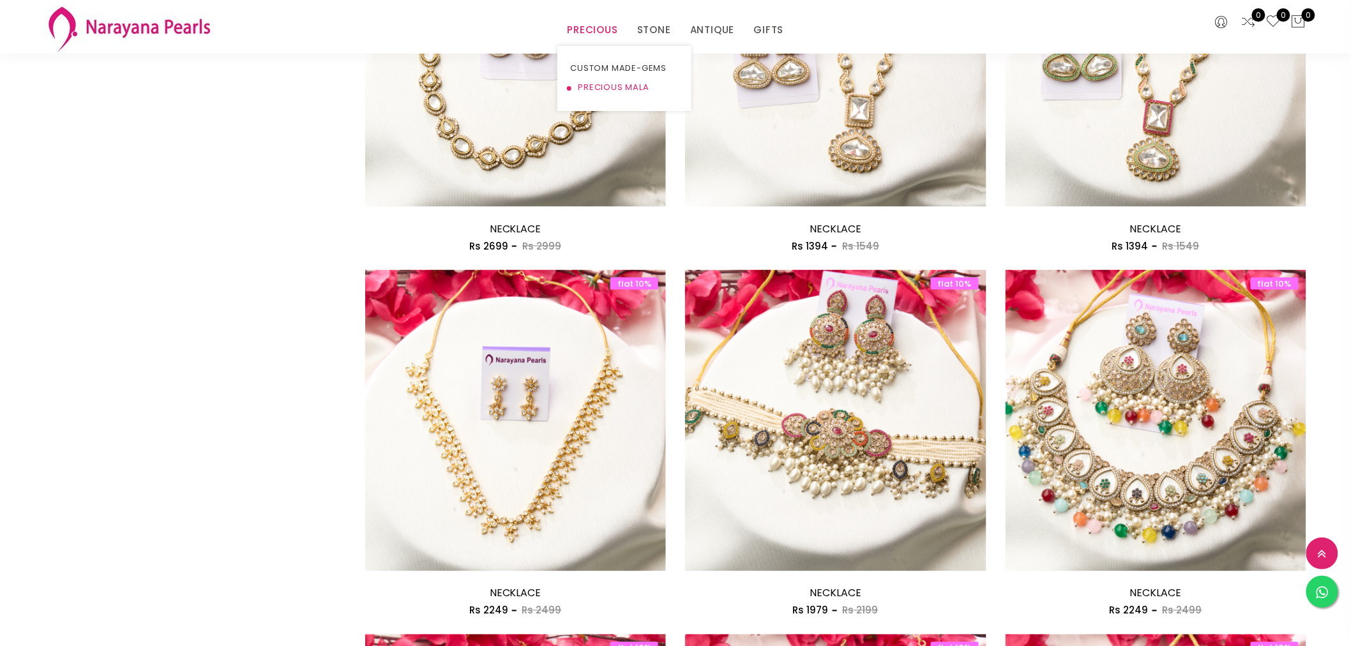
click at [590, 84] on link "PRECIOUS MALA" at bounding box center [624, 87] width 109 height 19
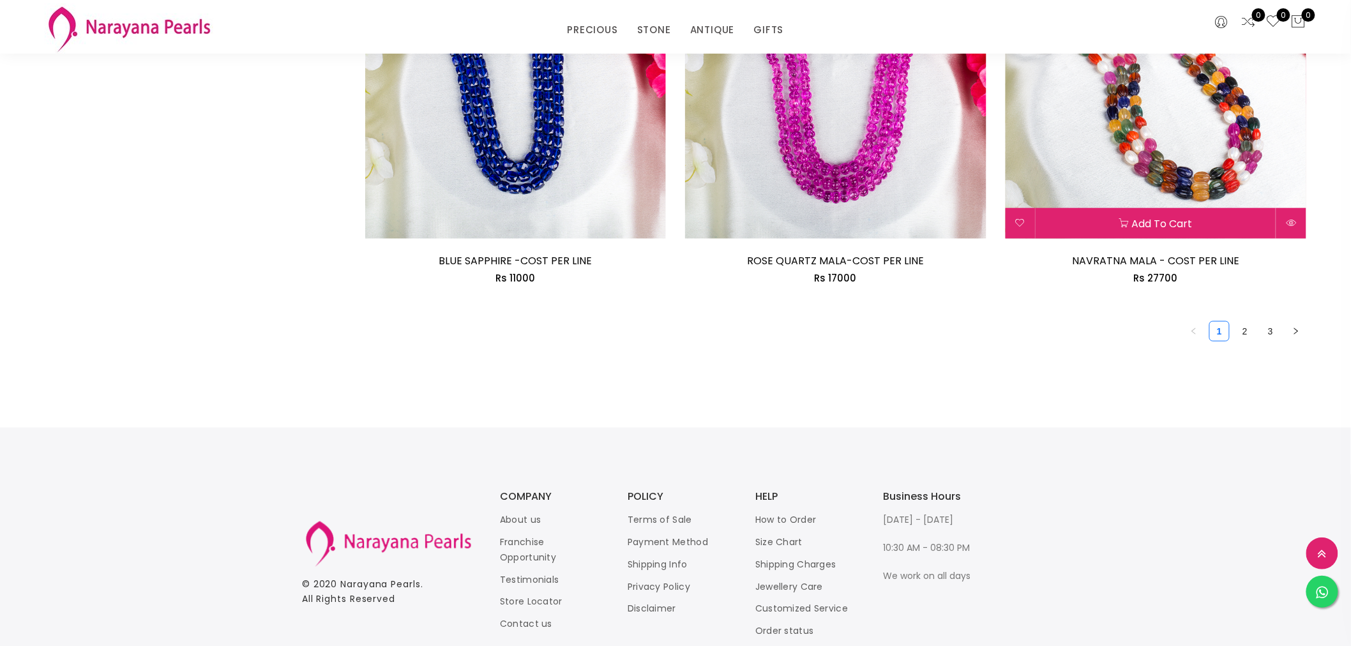
scroll to position [2429, 0]
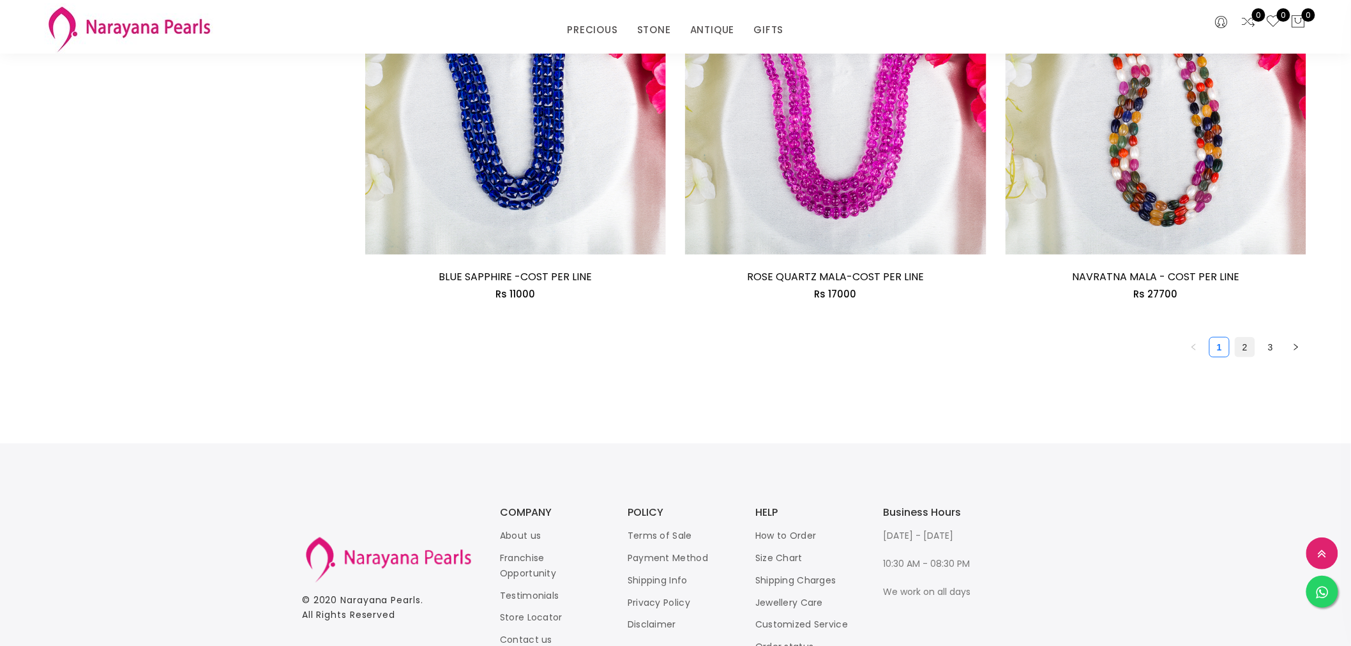
click at [1247, 343] on link "2" at bounding box center [1244, 347] width 19 height 19
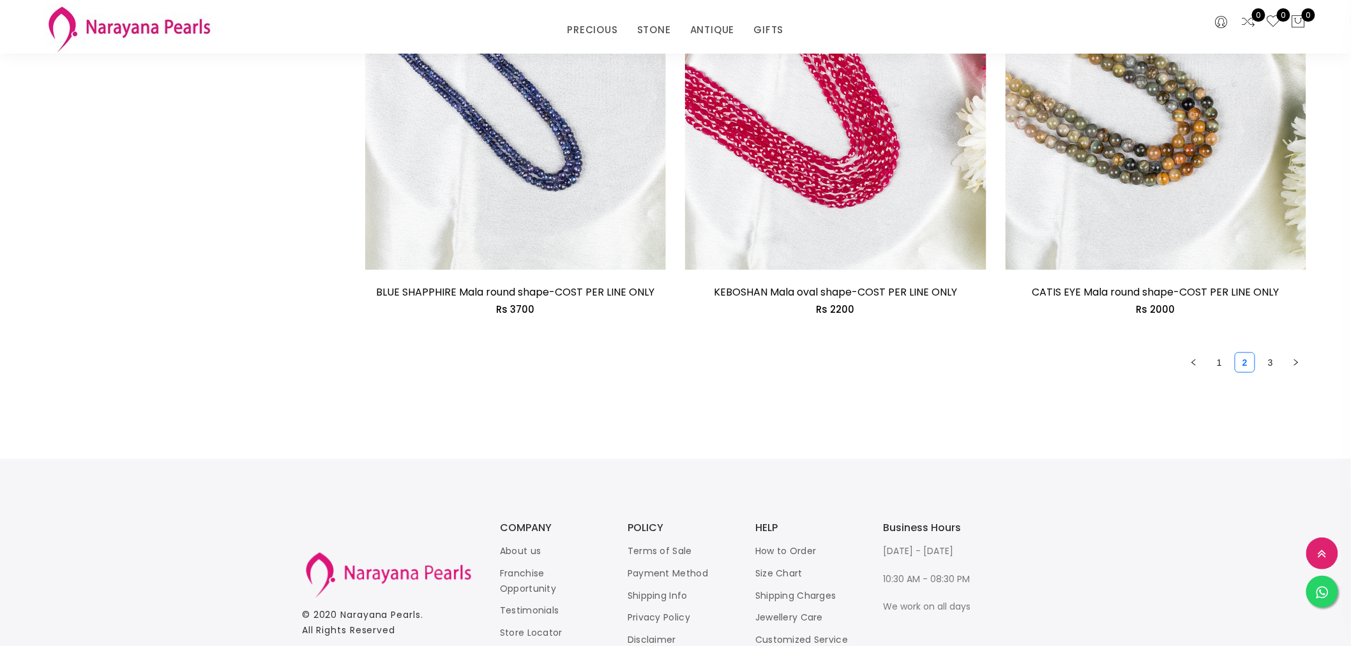
scroll to position [2519, 0]
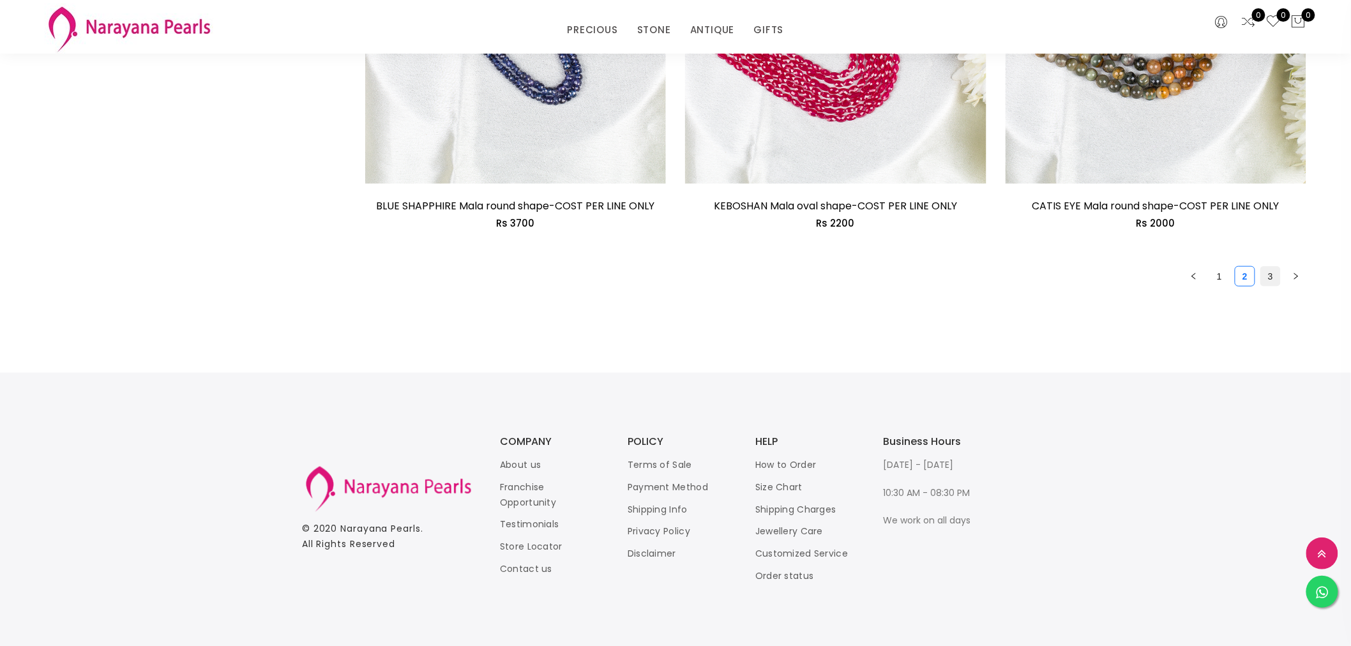
click at [1274, 276] on link "3" at bounding box center [1270, 276] width 19 height 19
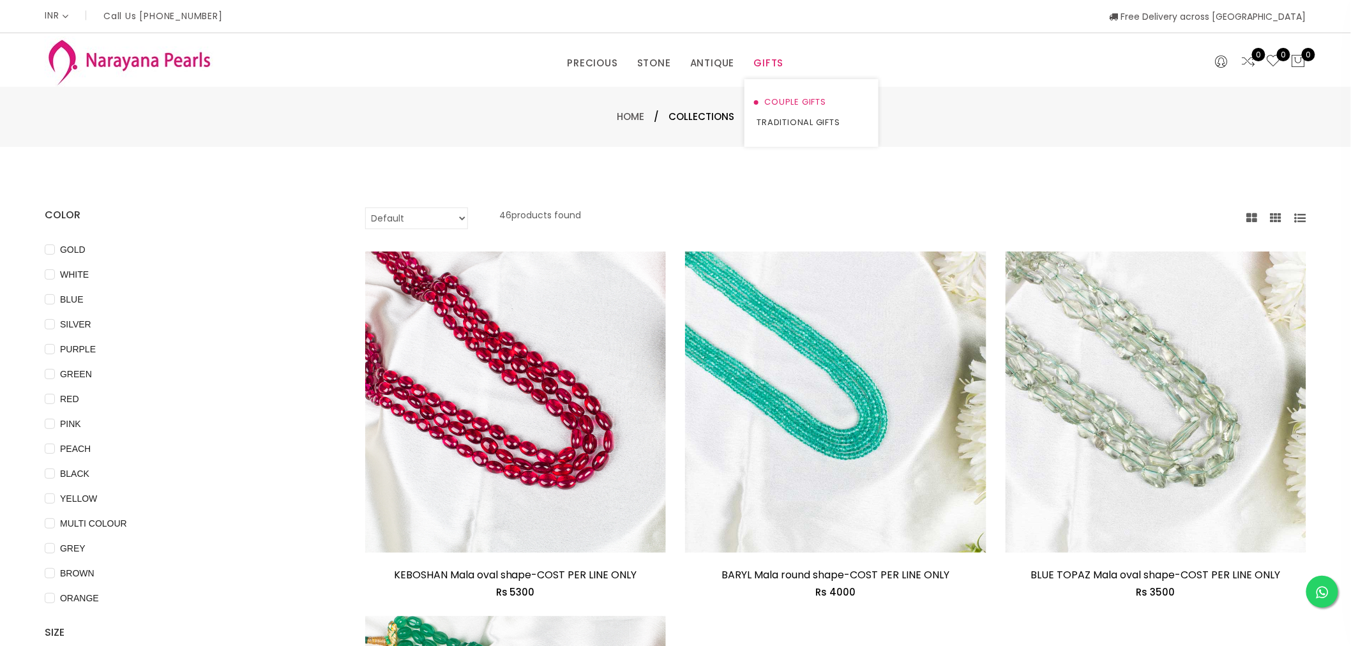
click at [792, 92] on link "COUPLE GIFTS" at bounding box center [811, 102] width 109 height 20
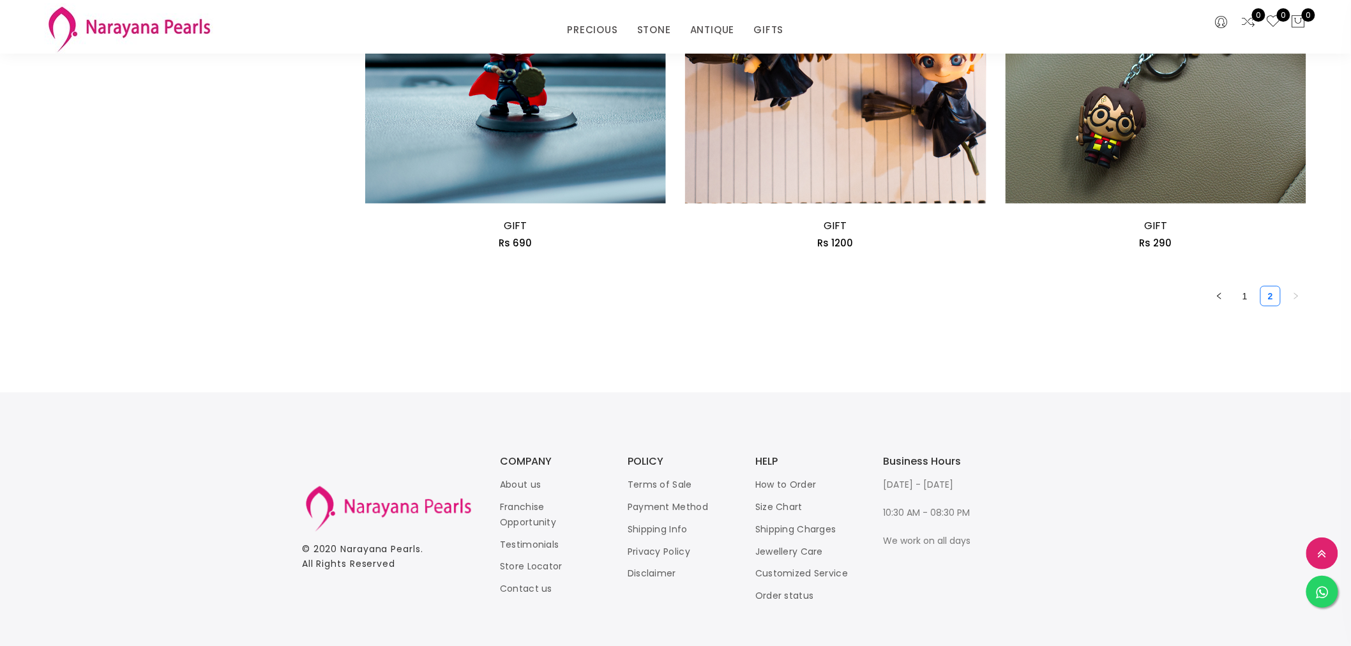
scroll to position [2482, 0]
click at [1266, 291] on link "2" at bounding box center [1270, 294] width 19 height 19
click at [1243, 291] on link "1" at bounding box center [1244, 294] width 19 height 19
click at [1270, 296] on link "2" at bounding box center [1270, 294] width 19 height 19
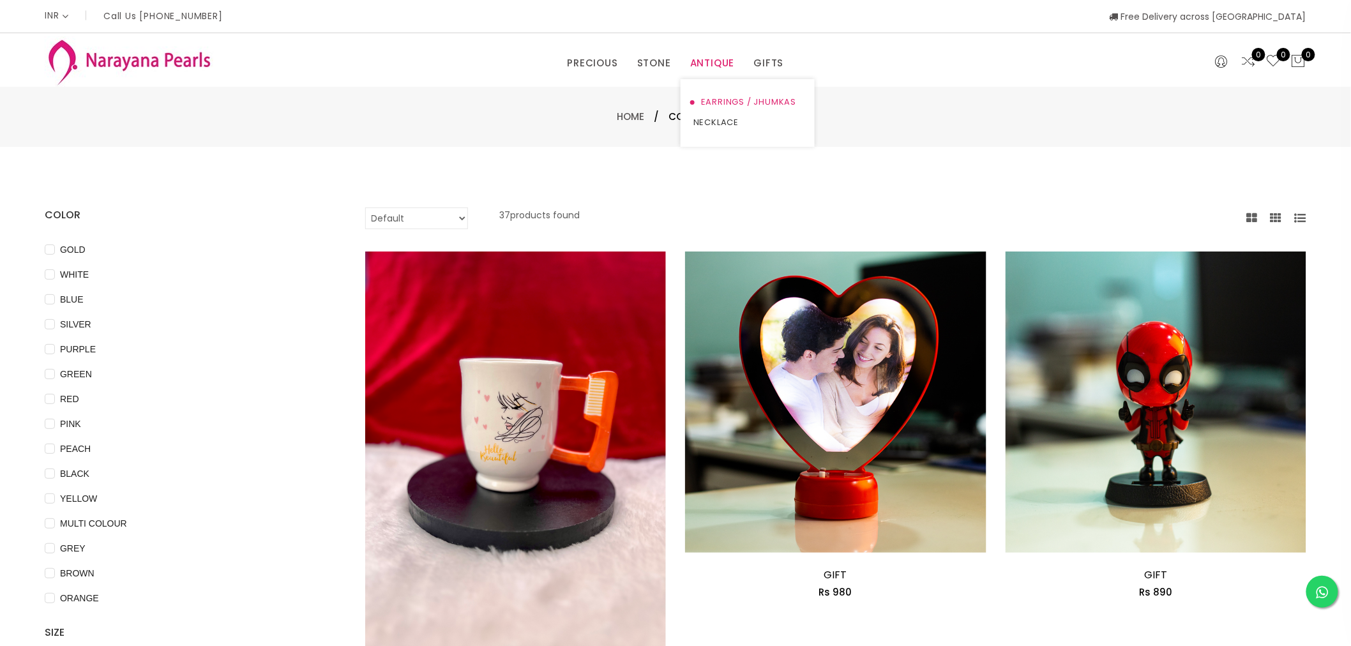
click at [729, 99] on link "EARRINGS / JHUMKAS" at bounding box center [747, 102] width 109 height 20
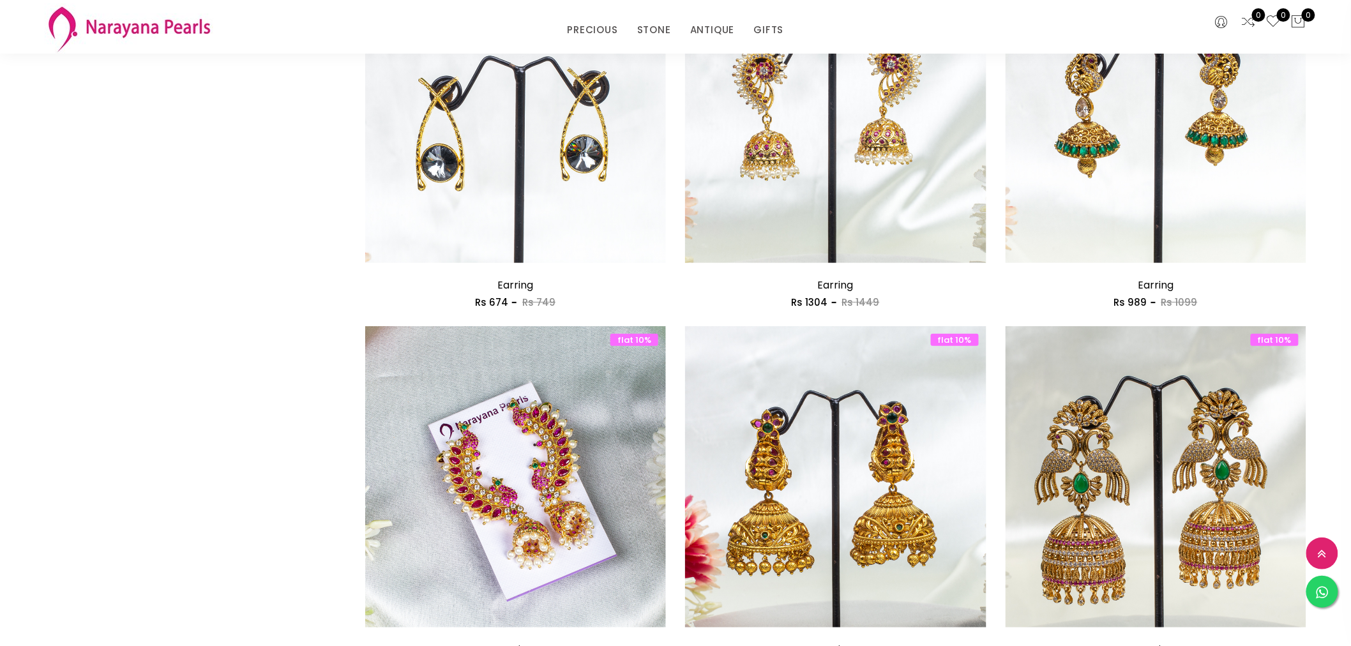
scroll to position [2482, 0]
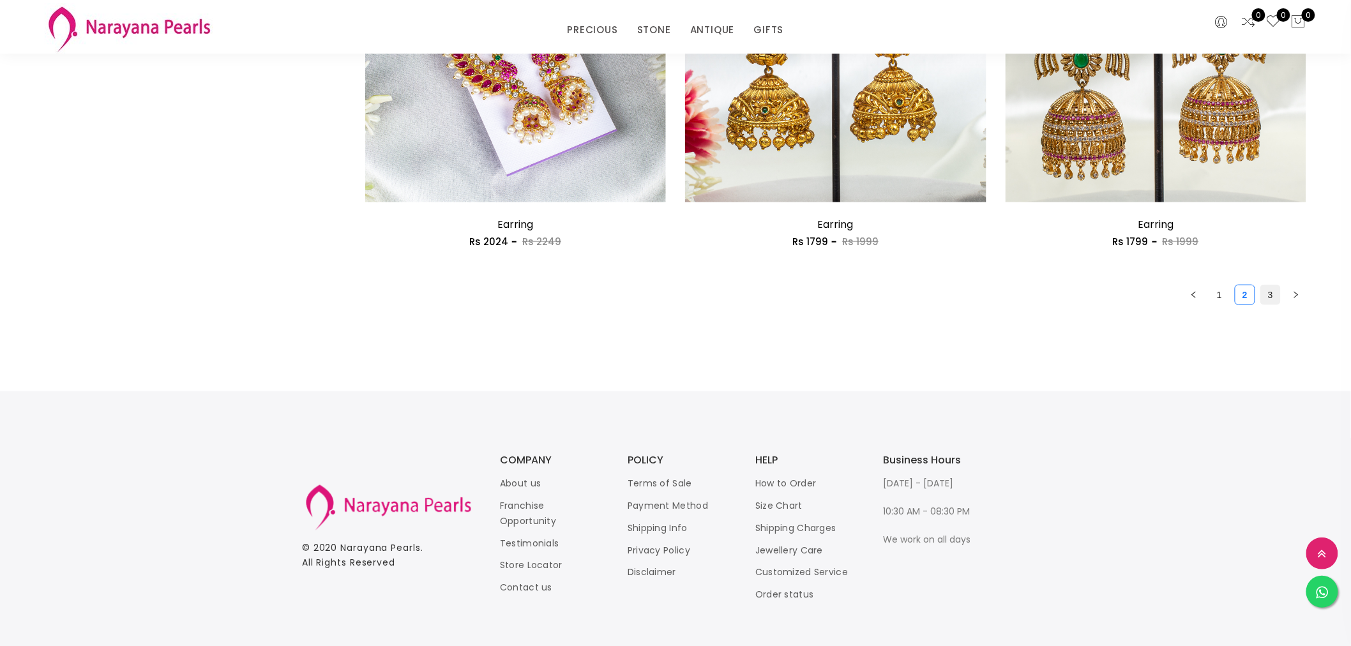
click at [1275, 296] on link "3" at bounding box center [1270, 294] width 19 height 19
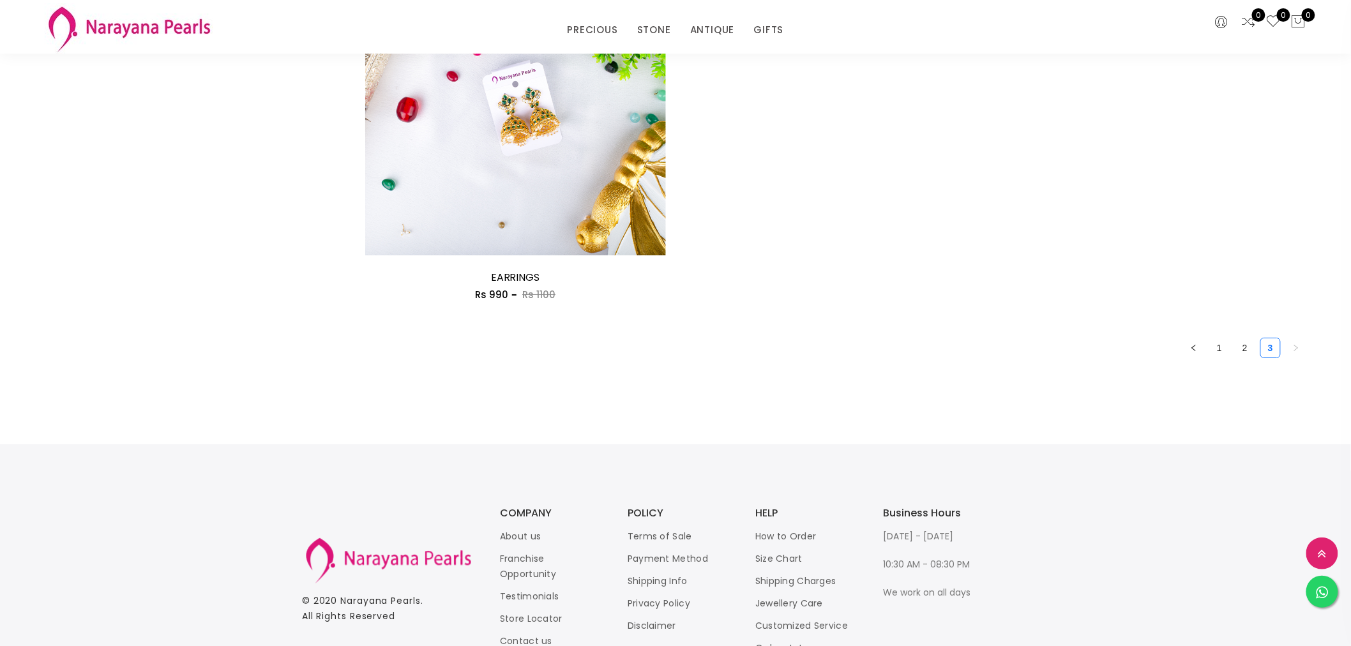
scroll to position [1801, 0]
click at [1222, 346] on link "1" at bounding box center [1218, 347] width 19 height 19
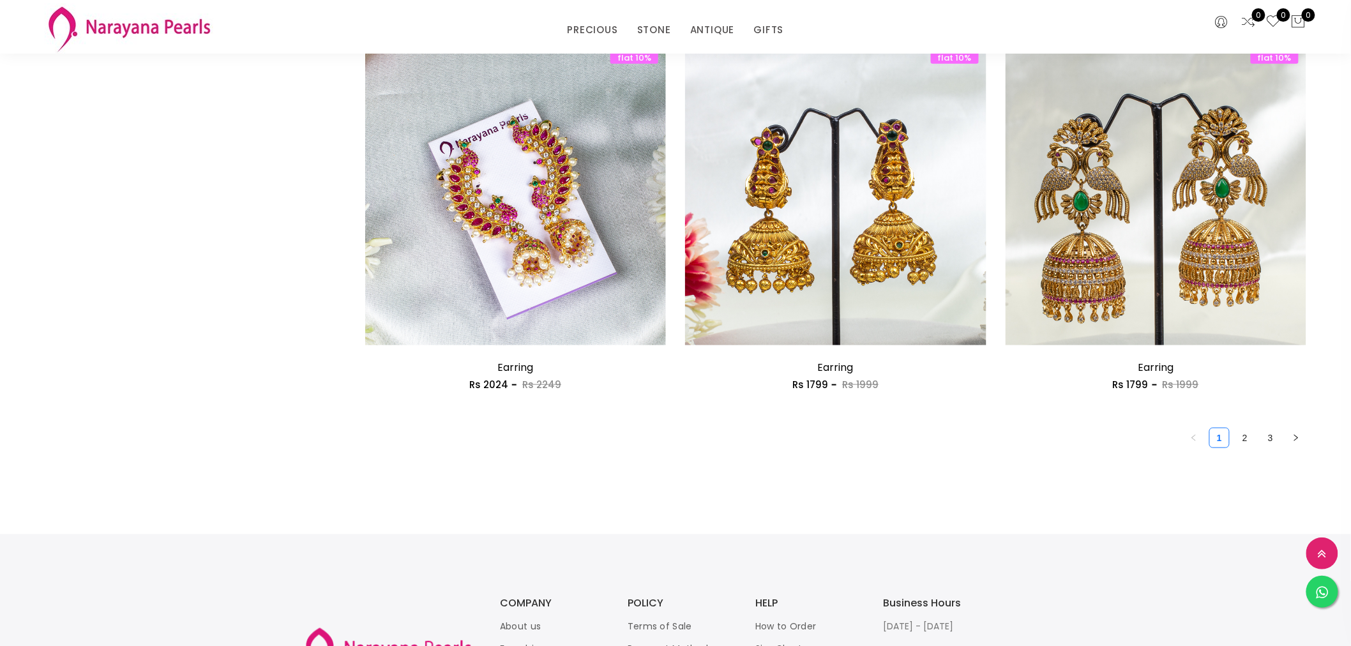
scroll to position [2340, 0]
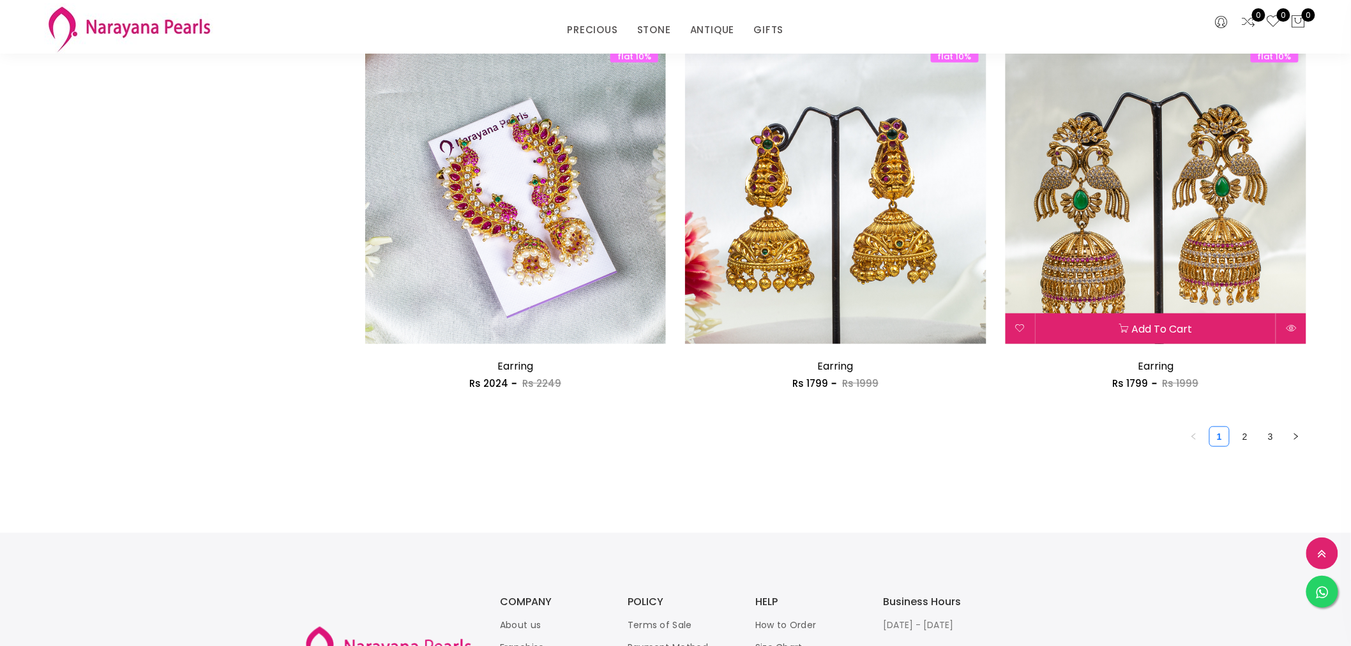
click at [1153, 227] on img at bounding box center [1155, 193] width 301 height 301
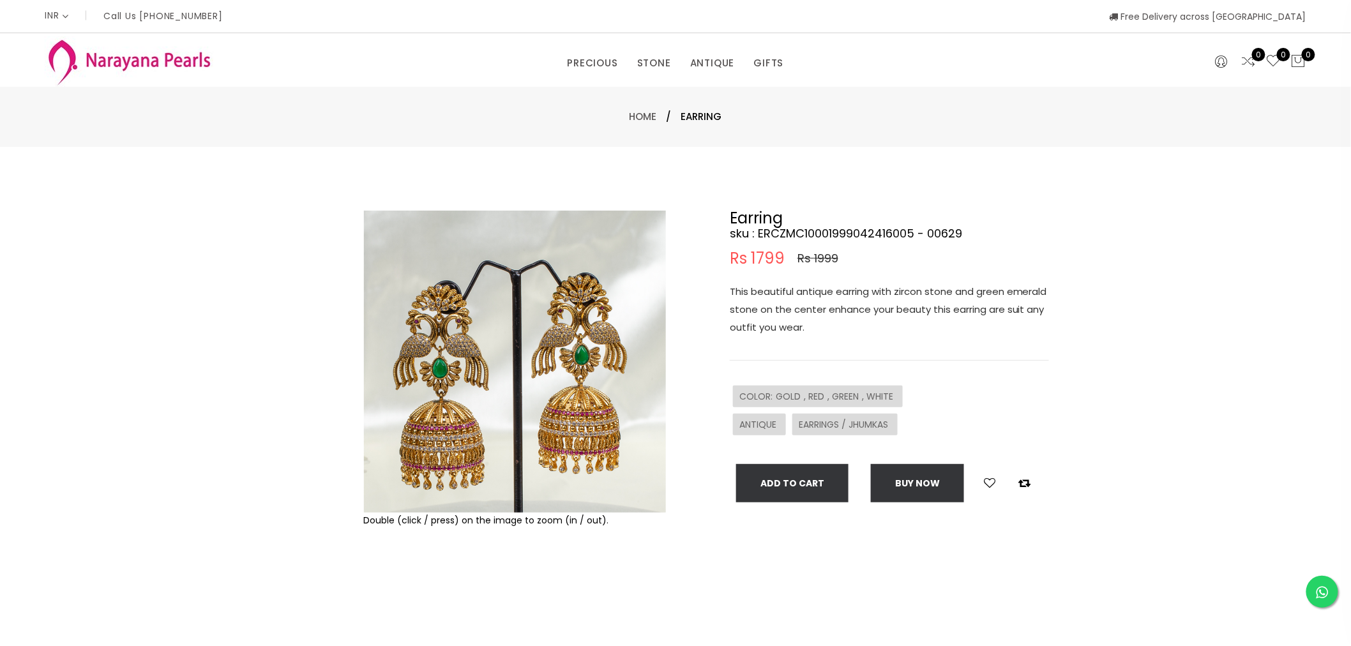
click at [484, 398] on img at bounding box center [515, 362] width 302 height 302
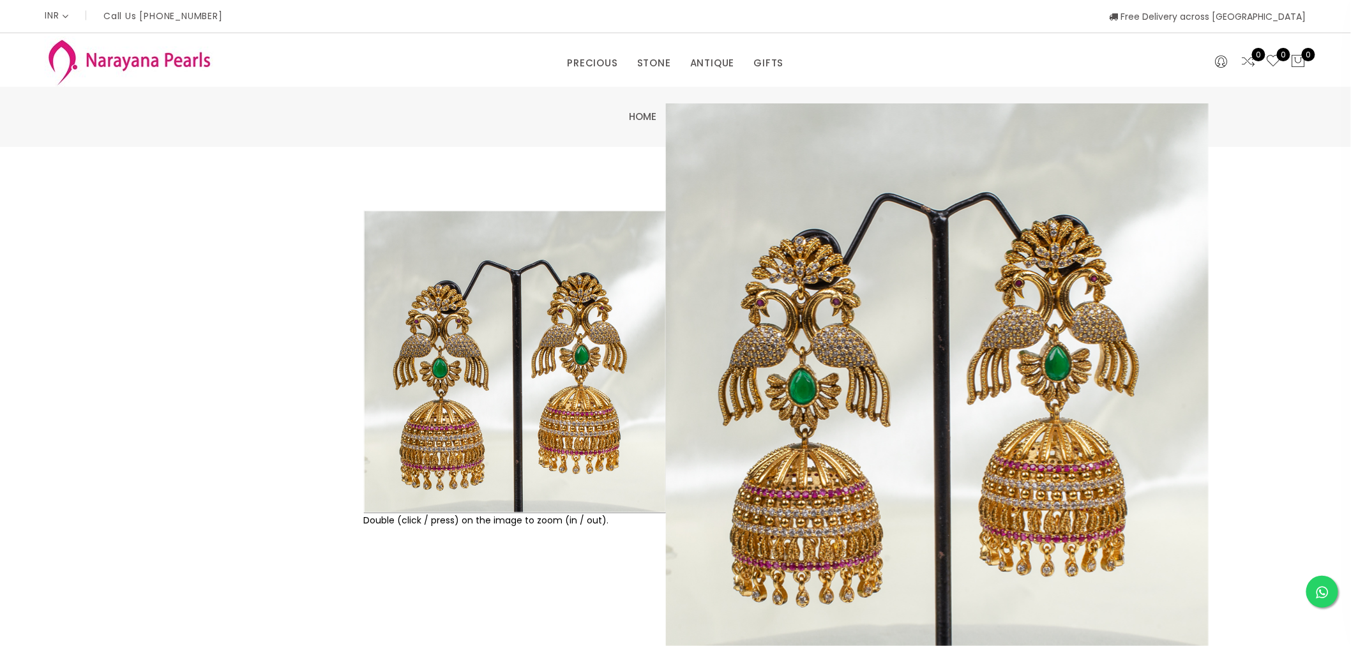
click at [483, 356] on img at bounding box center [515, 362] width 302 height 302
click at [311, 204] on div "Double (click / press) on the image to zoom (in / out). Earring sku : ERCZMC100…" at bounding box center [675, 412] width 1351 height 530
click at [520, 345] on img at bounding box center [515, 362] width 302 height 302
click at [179, 244] on div "Double (click / press) on the image to zoom (in / out). Earring sku : ERCZMC100…" at bounding box center [675, 412] width 1351 height 530
click at [475, 384] on img at bounding box center [515, 362] width 302 height 302
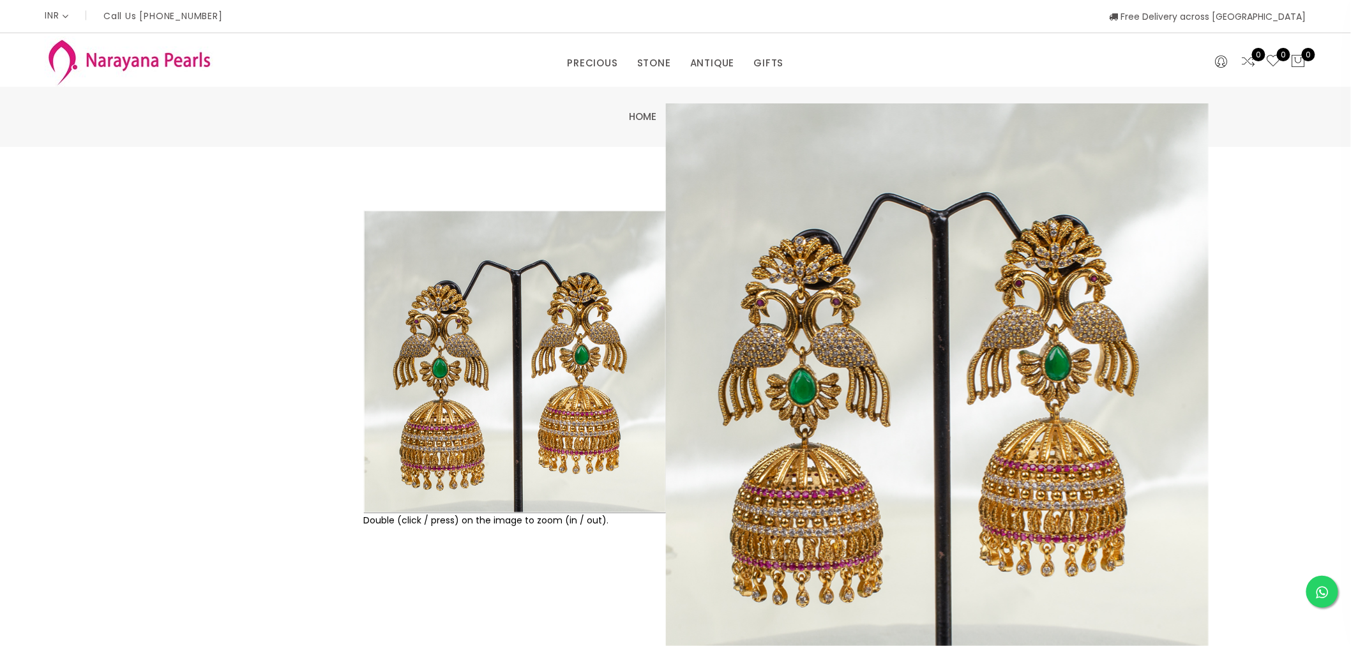
click at [1271, 440] on div "Double (click / press) on the image to zoom (in / out). Earring sku : ERCZMC100…" at bounding box center [675, 412] width 1351 height 530
click at [1236, 358] on div "Double (click / press) on the image to zoom (in / out). Earring sku : ERCZMC100…" at bounding box center [675, 412] width 1351 height 530
click at [377, 118] on div "Home / Earring" at bounding box center [675, 116] width 747 height 15
drag, startPoint x: 276, startPoint y: 282, endPoint x: 359, endPoint y: 371, distance: 121.9
click at [276, 283] on div "Double (click / press) on the image to zoom (in / out). Earring sku : ERCZMC100…" at bounding box center [675, 412] width 1351 height 530
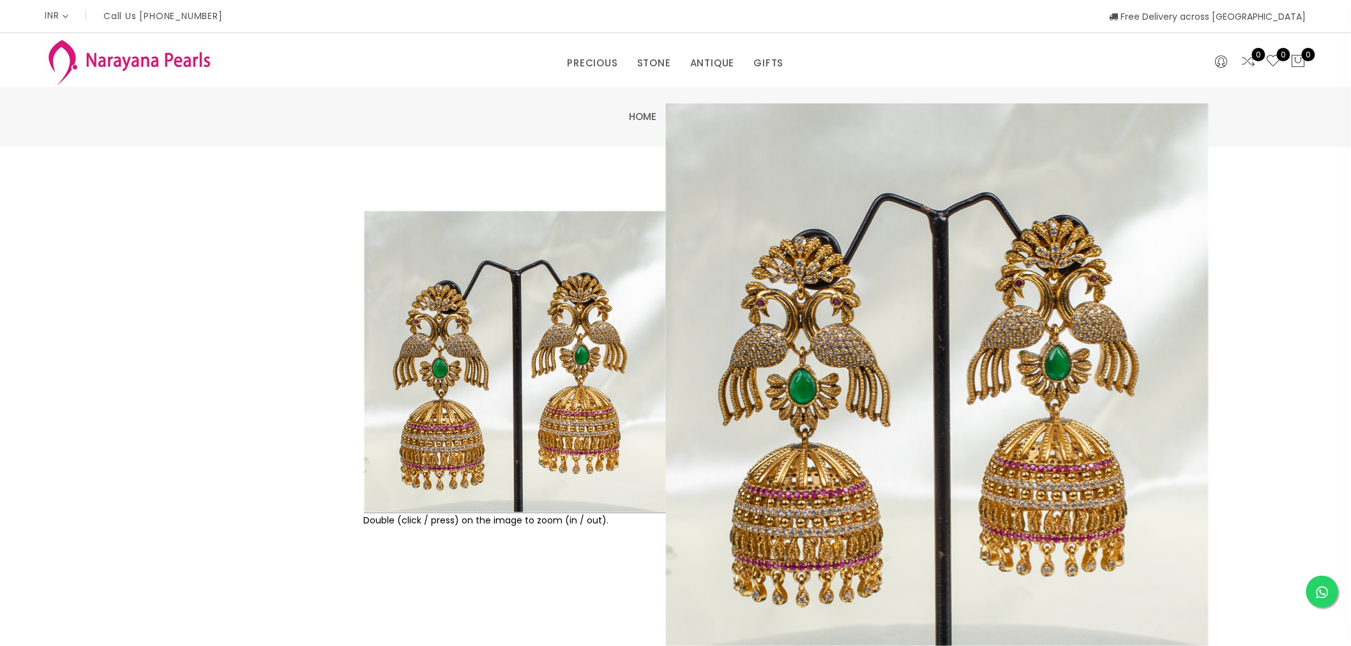
click at [482, 391] on img at bounding box center [515, 362] width 302 height 302
click at [486, 389] on img at bounding box center [515, 362] width 302 height 302
click at [486, 387] on img at bounding box center [515, 362] width 302 height 302
